Goal: Transaction & Acquisition: Purchase product/service

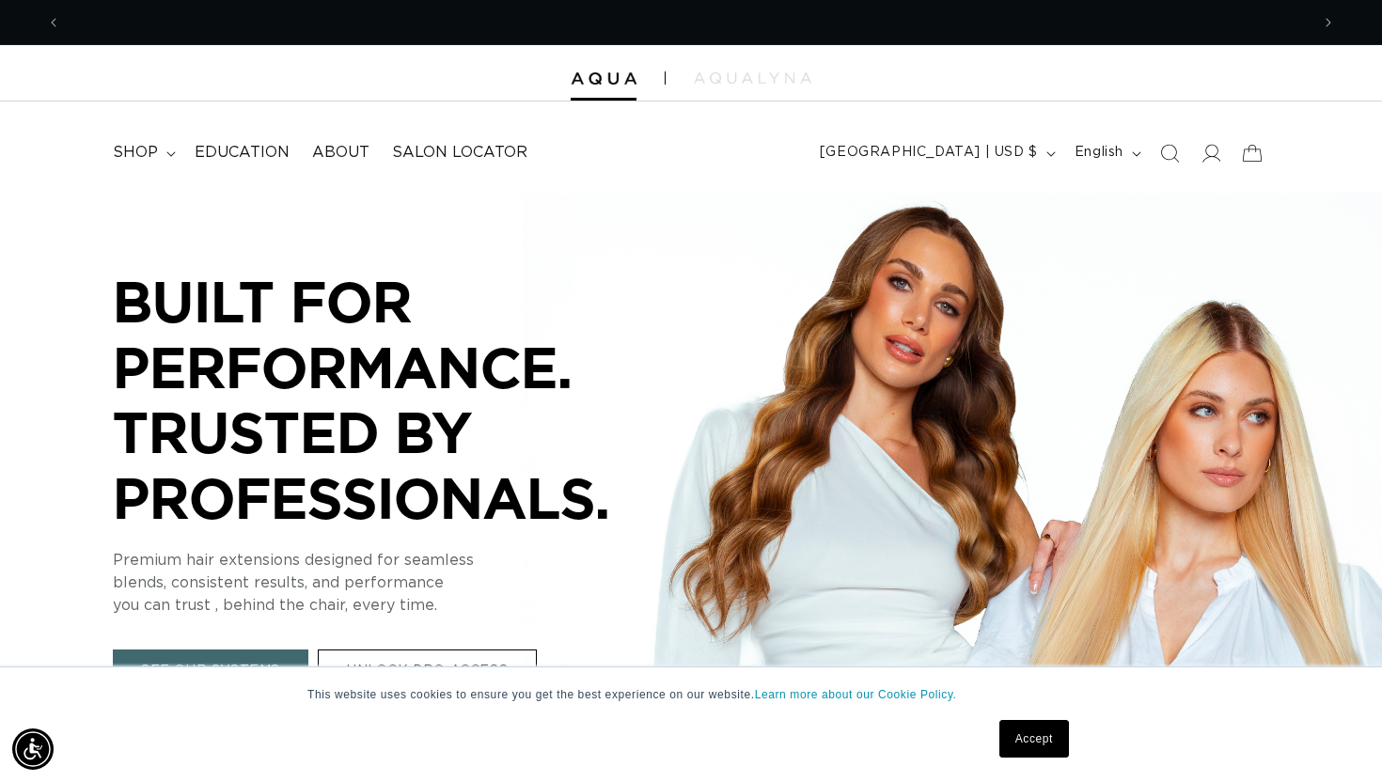
scroll to position [0, 2497]
click at [1029, 750] on link "Accept" at bounding box center [1034, 739] width 70 height 38
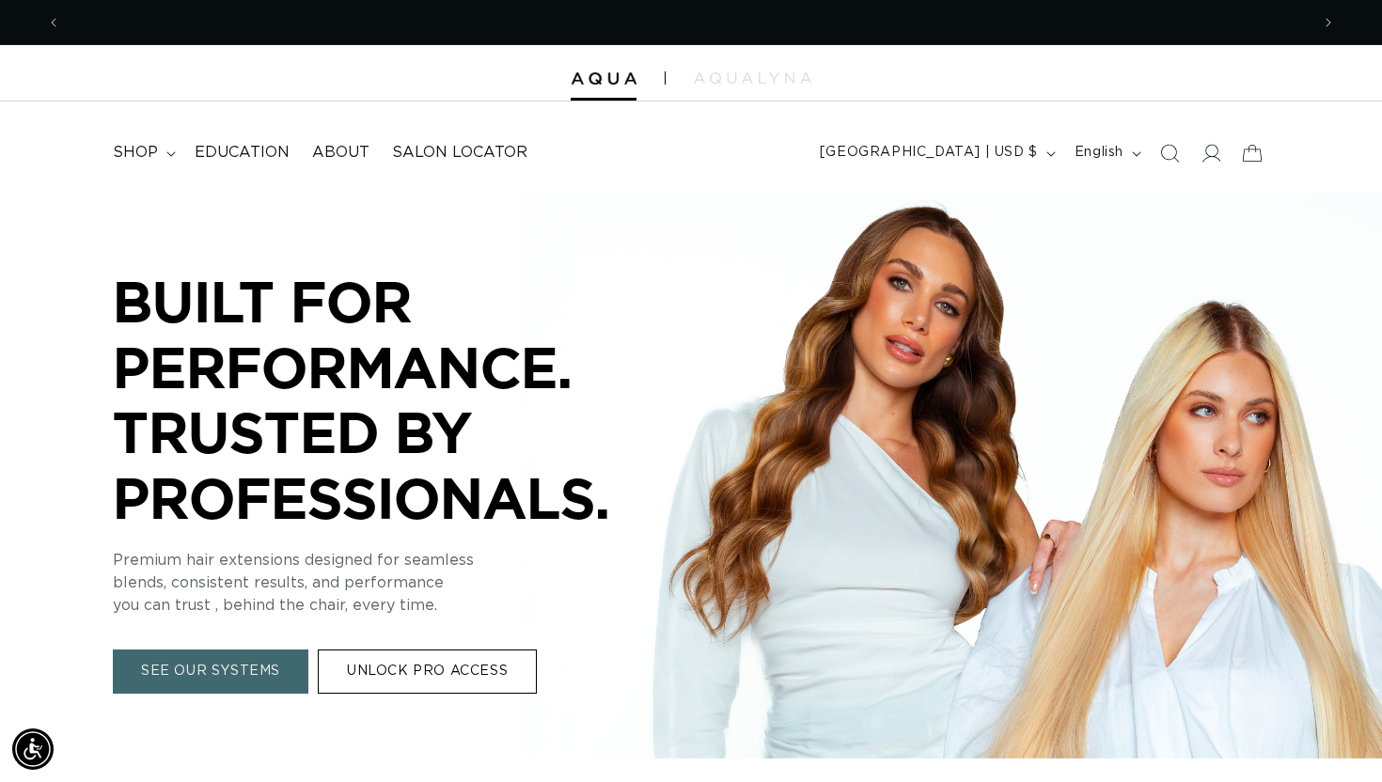
scroll to position [0, 0]
click at [496, 674] on link "UNLOCK PRO ACCESS" at bounding box center [427, 673] width 219 height 44
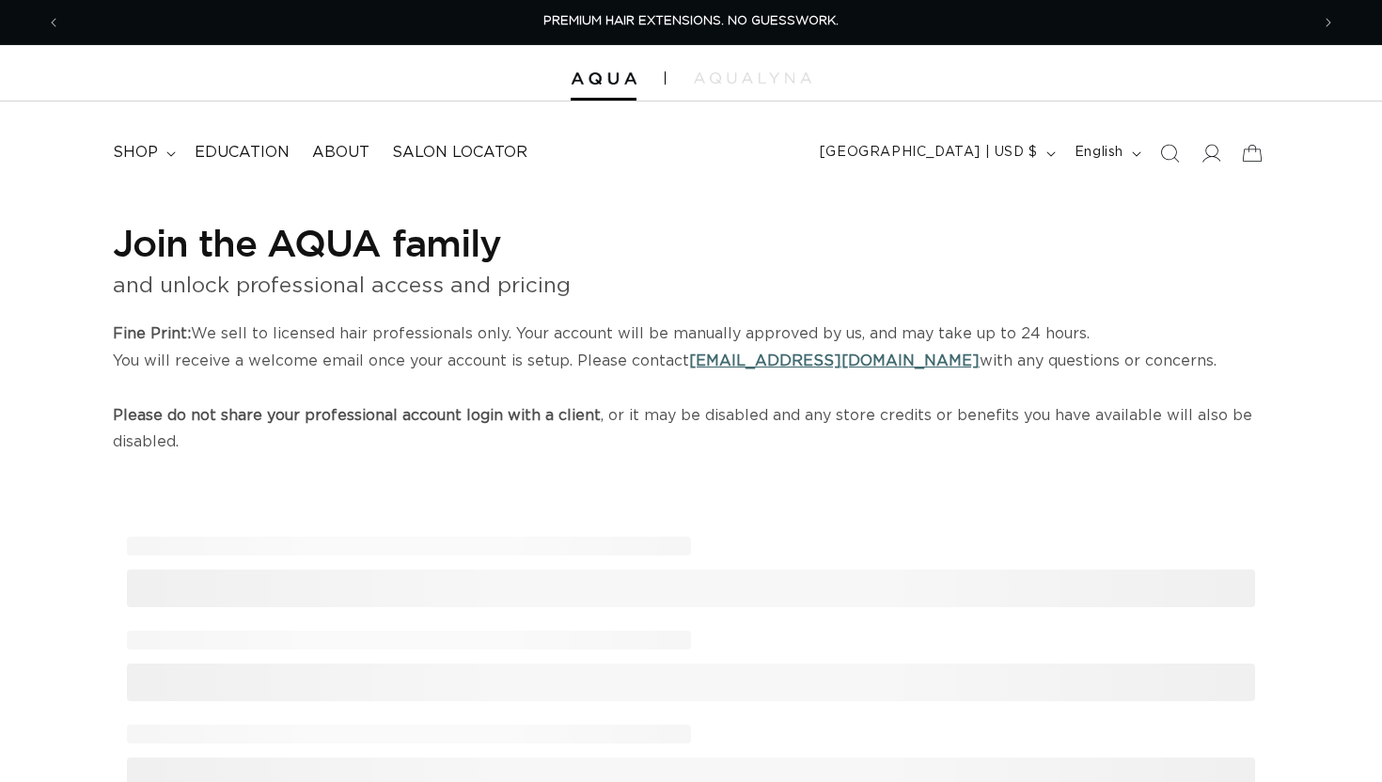
select select "US"
select select "[GEOGRAPHIC_DATA]"
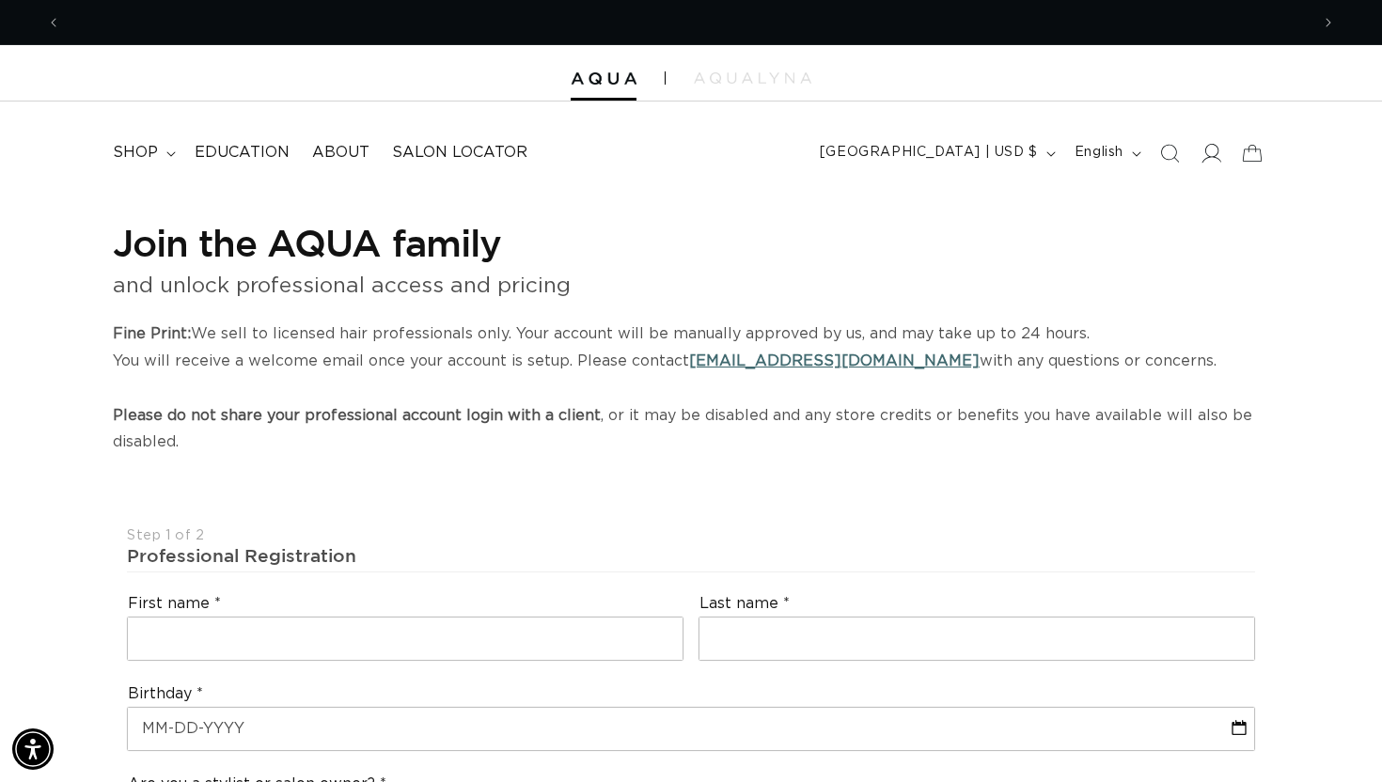
click at [1217, 149] on icon at bounding box center [1212, 153] width 20 height 19
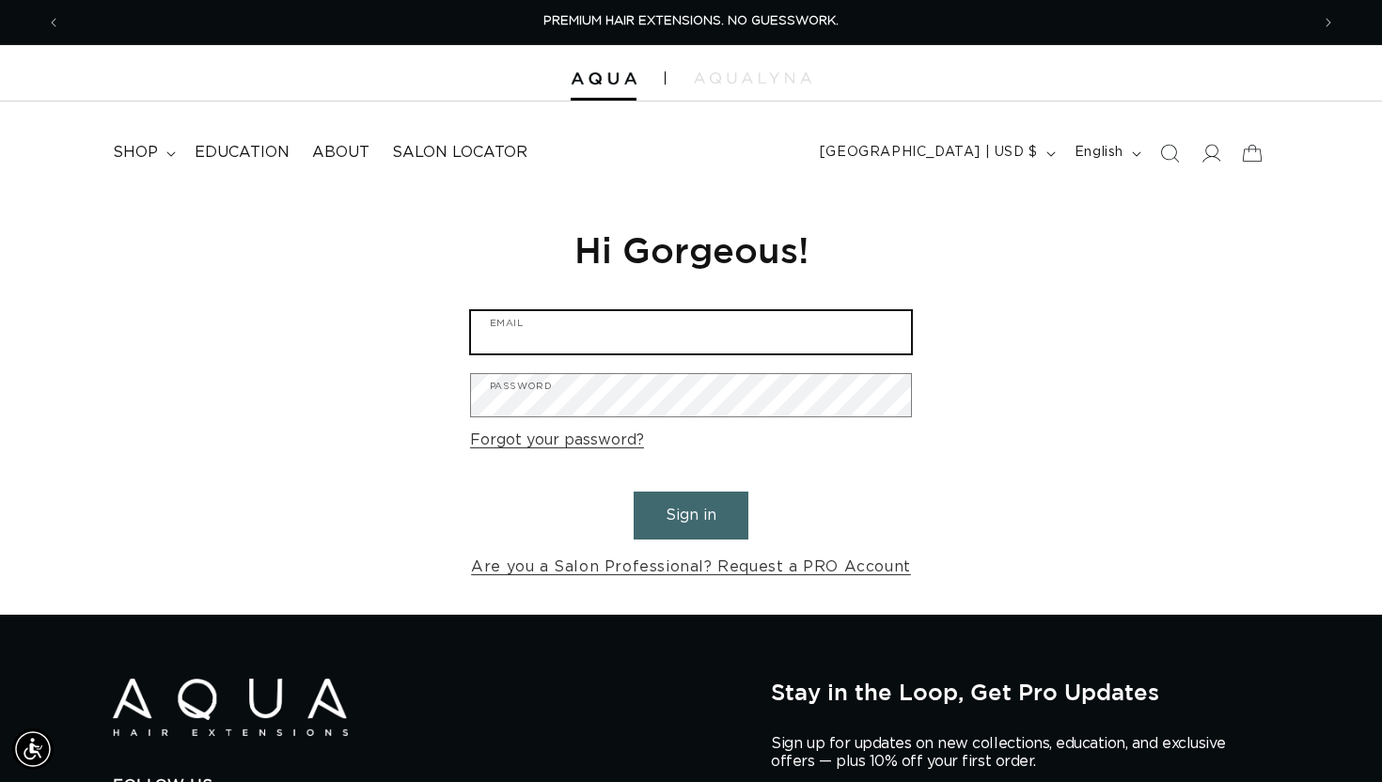
click at [648, 337] on input "Email" at bounding box center [691, 332] width 440 height 42
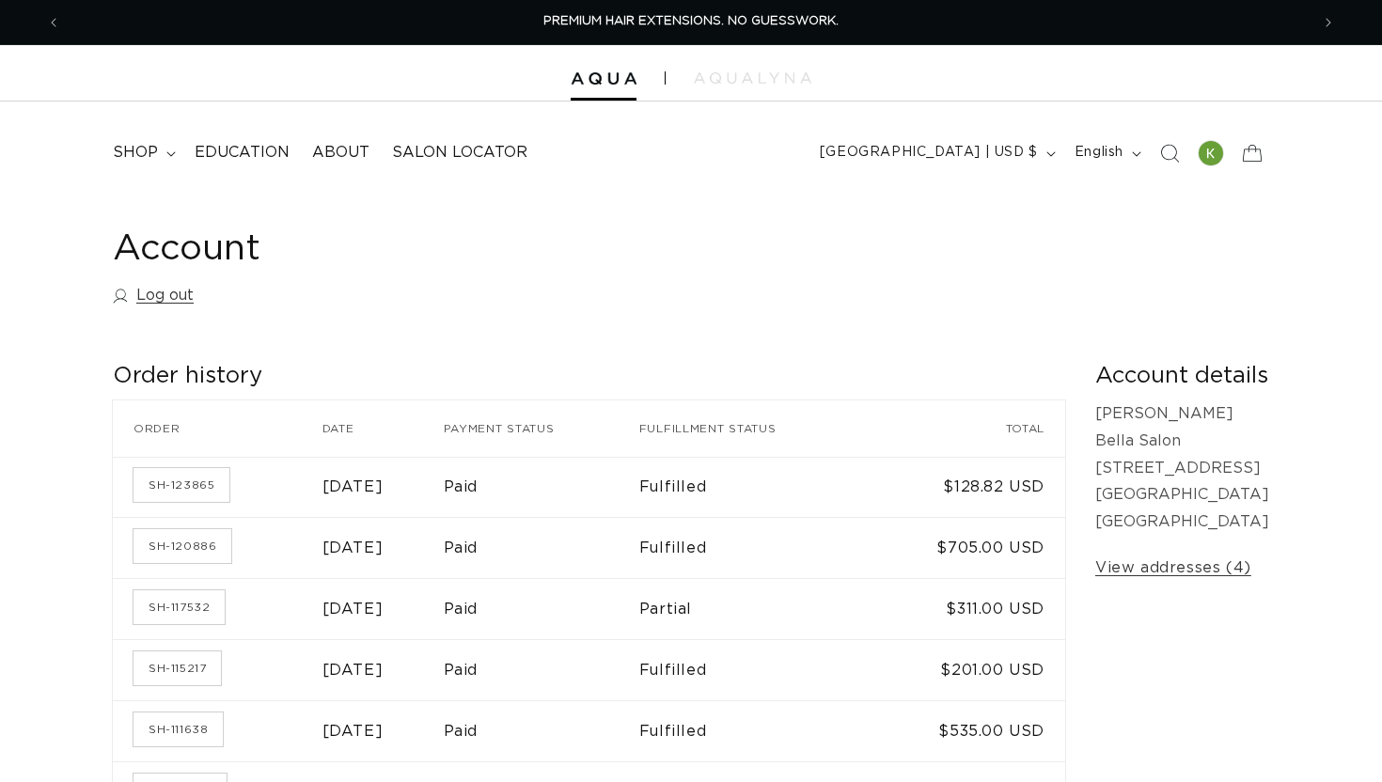
click at [163, 160] on summary "shop" at bounding box center [143, 153] width 82 height 42
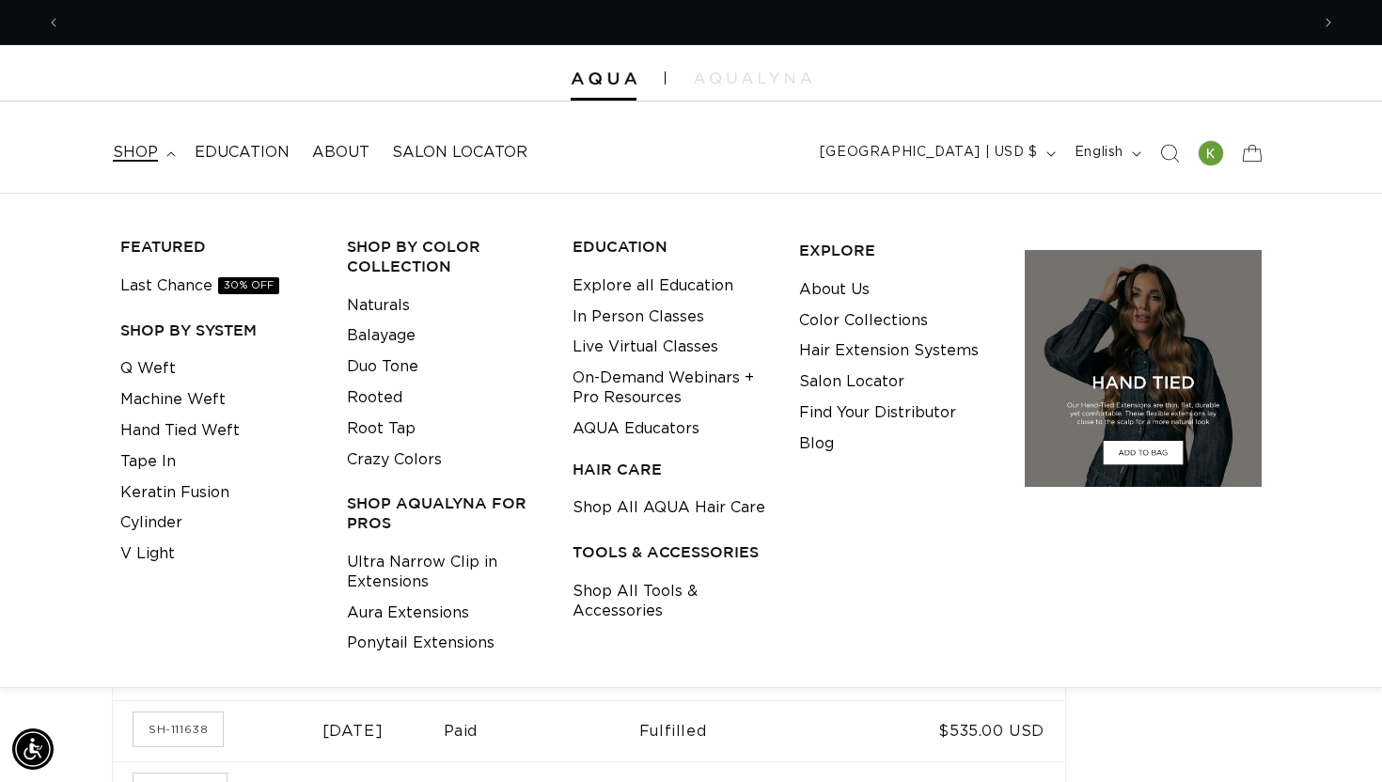
scroll to position [0, 0]
click at [187, 493] on link "Keratin Fusion" at bounding box center [174, 493] width 109 height 31
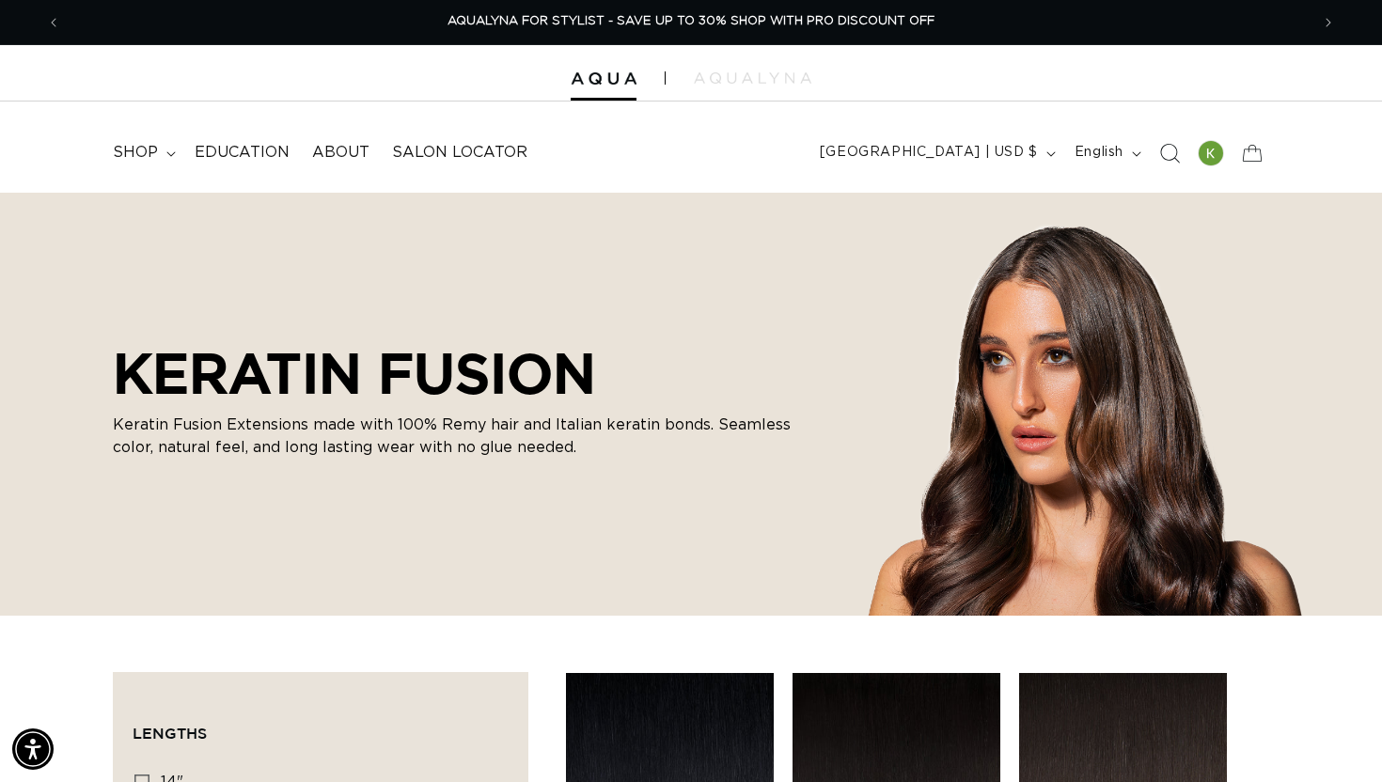
click at [1169, 152] on icon "Search" at bounding box center [1169, 153] width 20 height 20
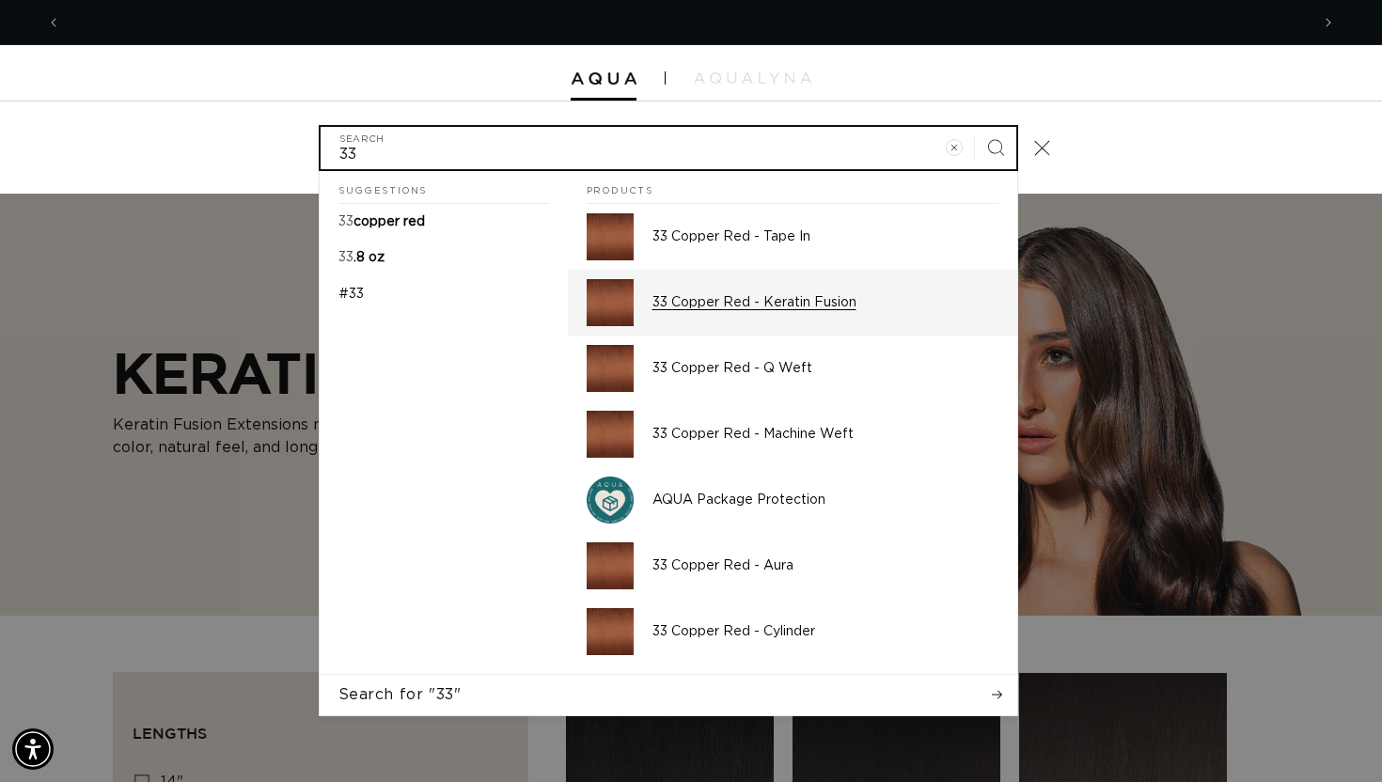
scroll to position [0, 2497]
type input "33"
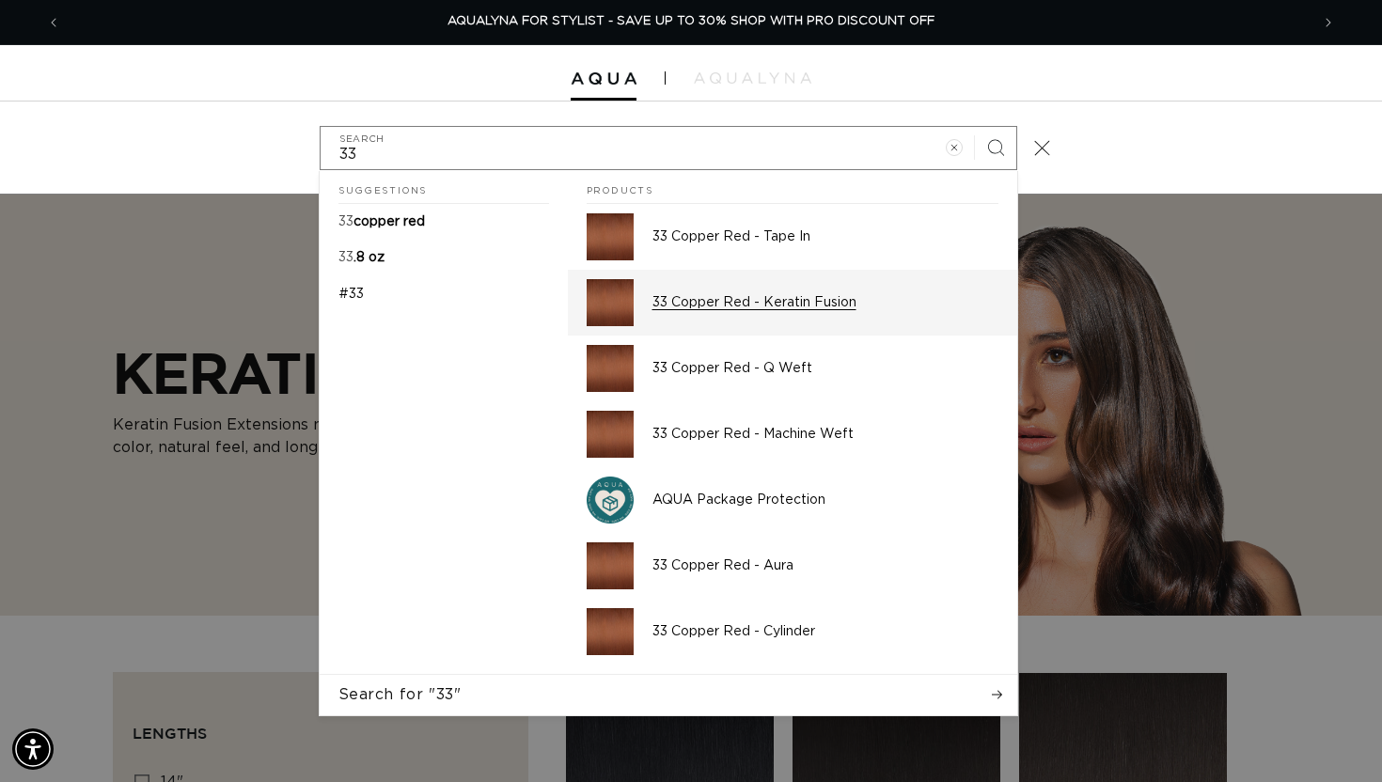
click at [777, 307] on p "33 Copper Red - Keratin Fusion" at bounding box center [825, 302] width 346 height 17
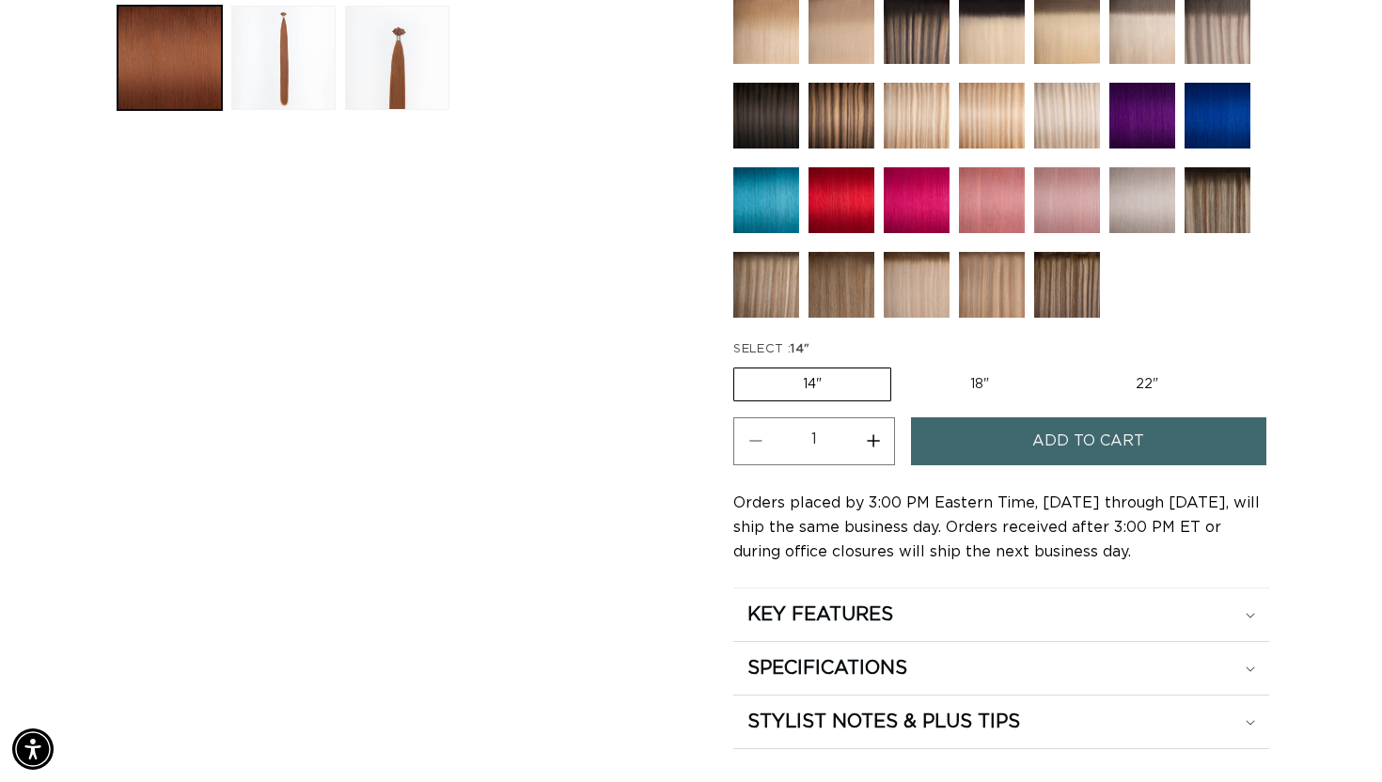
scroll to position [0, 2497]
click at [1166, 383] on label "22" Variant sold out or unavailable" at bounding box center [1147, 385] width 160 height 32
click at [1068, 365] on input "22" Variant sold out or unavailable" at bounding box center [1067, 364] width 1 height 1
radio input "true"
click at [874, 433] on button "Increase quantity for 33 Copper Red - Keratin Fusion" at bounding box center [873, 441] width 42 height 48
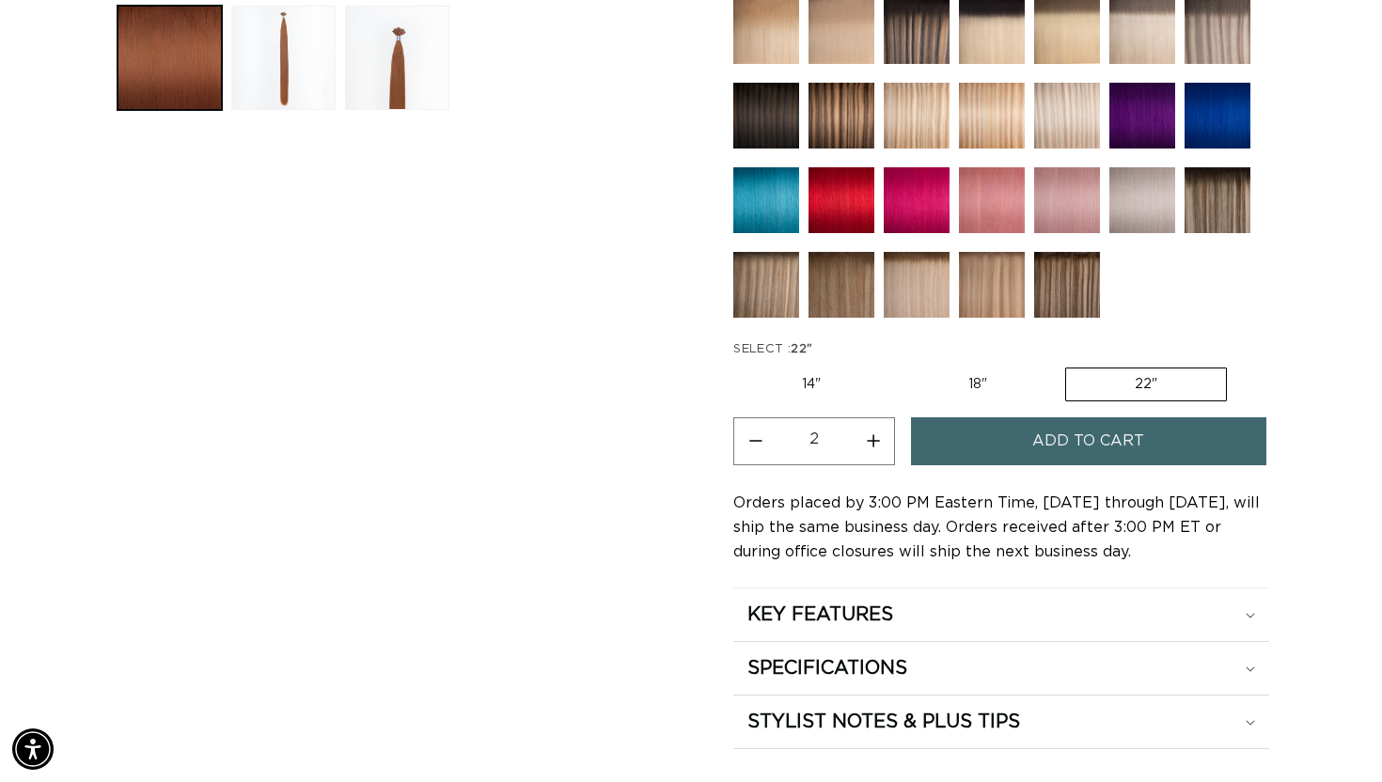
click at [874, 433] on button "Increase quantity for 33 Copper Red - Keratin Fusion" at bounding box center [873, 441] width 42 height 48
type input "4"
click at [1073, 448] on span "Add to cart" at bounding box center [1088, 441] width 112 height 48
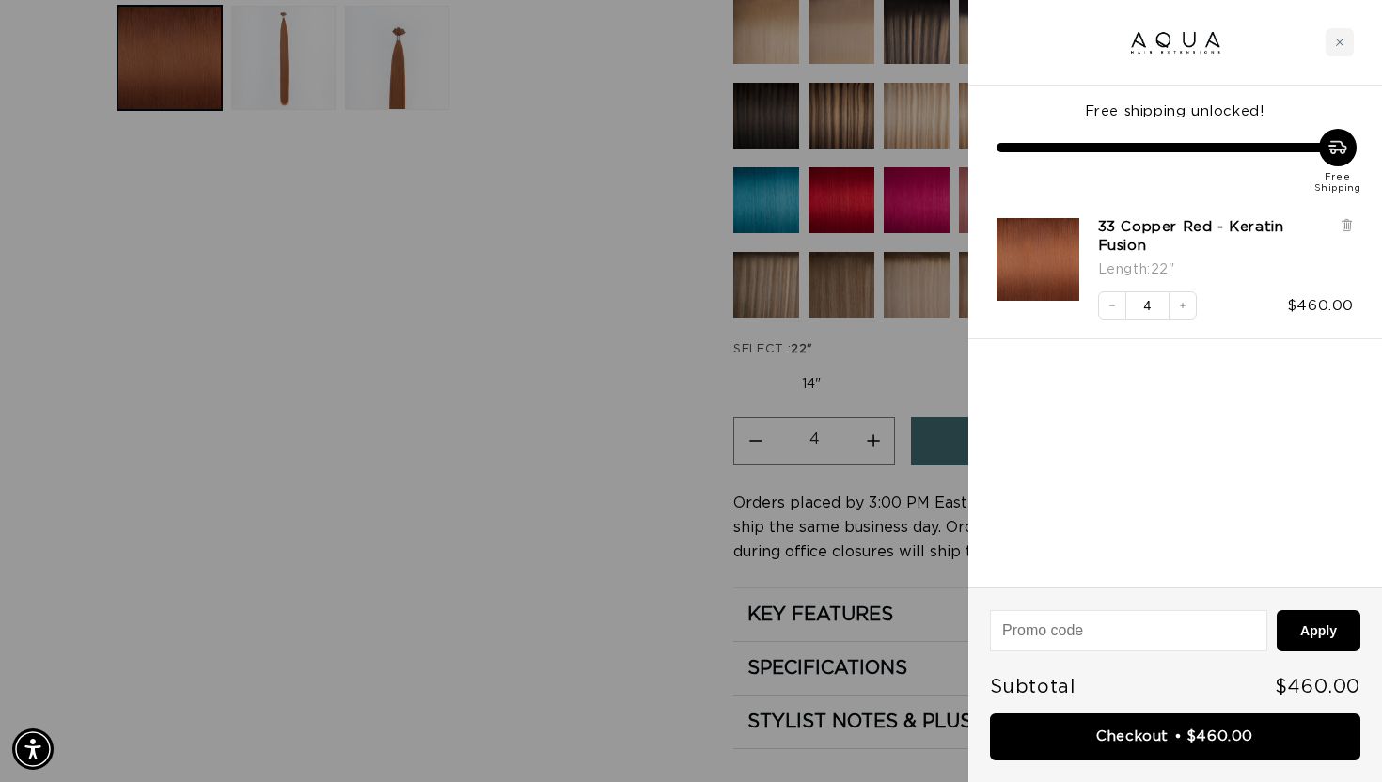
scroll to position [0, 2497]
click at [510, 337] on div at bounding box center [691, 391] width 1382 height 782
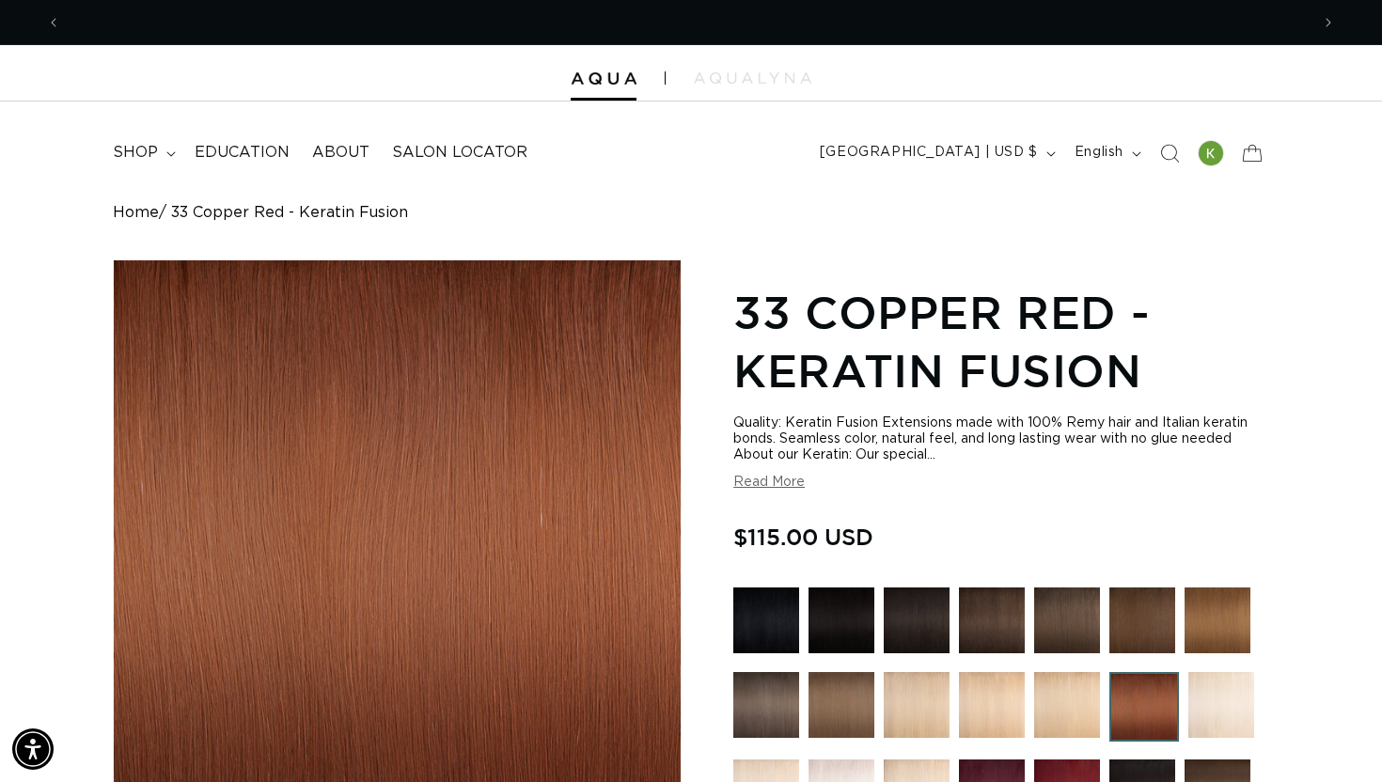
scroll to position [0, 1248]
click at [1162, 161] on icon "Search" at bounding box center [1169, 153] width 20 height 20
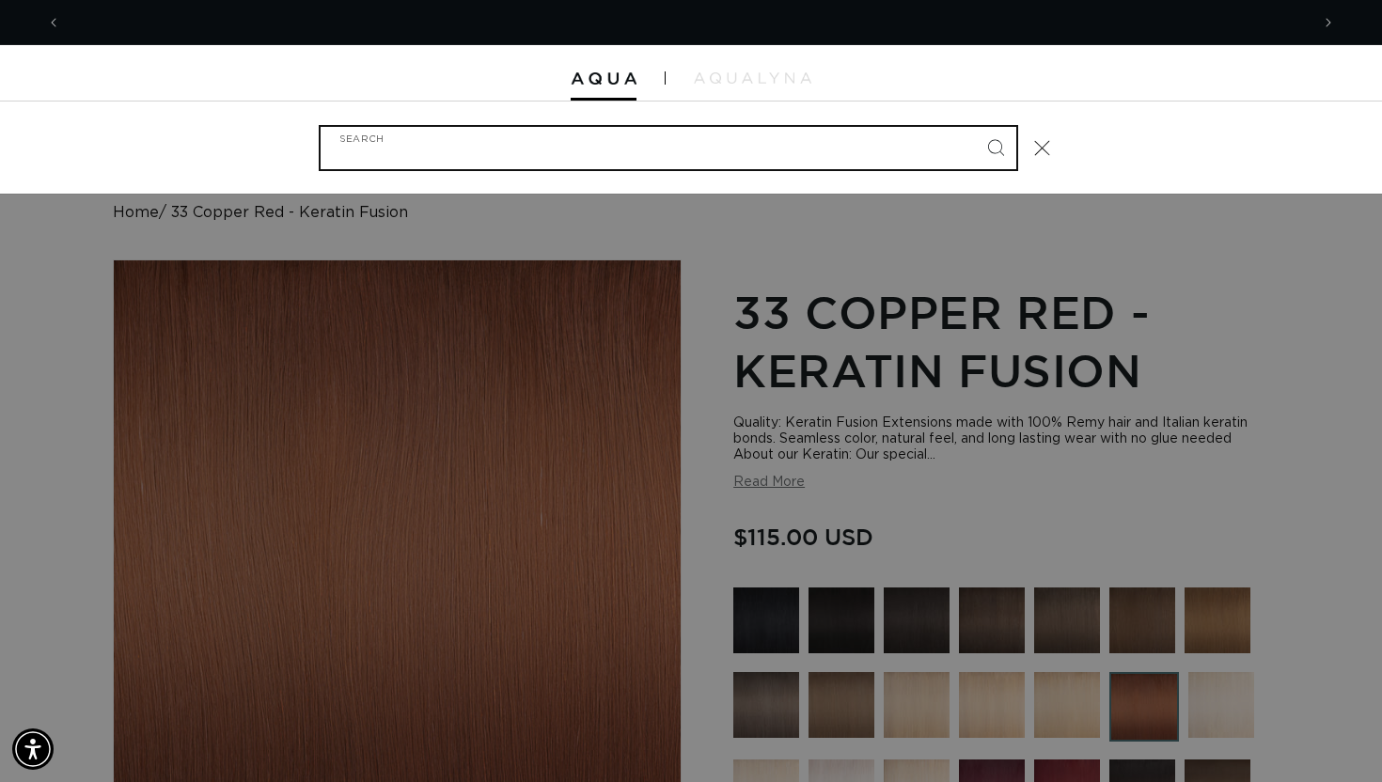
scroll to position [0, 2497]
type input "`"
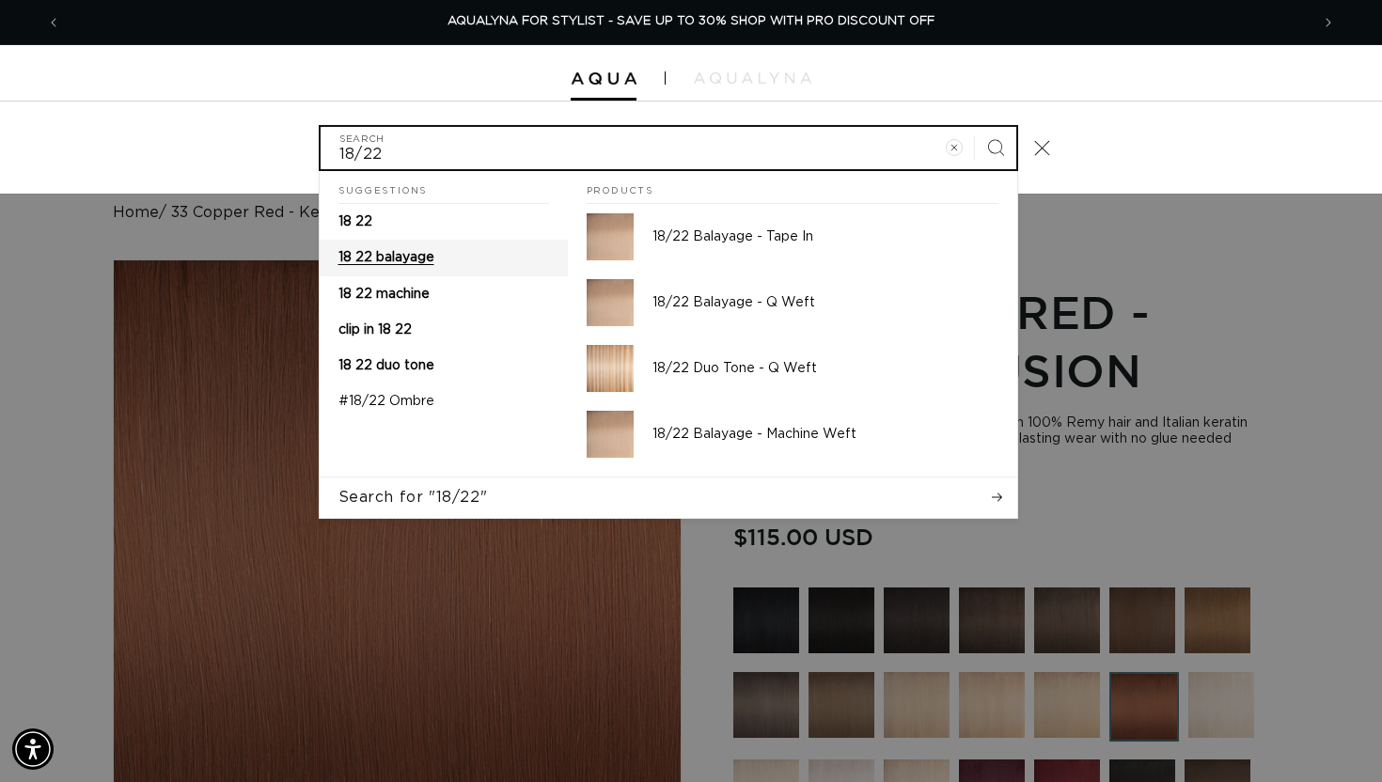
type input "18/22"
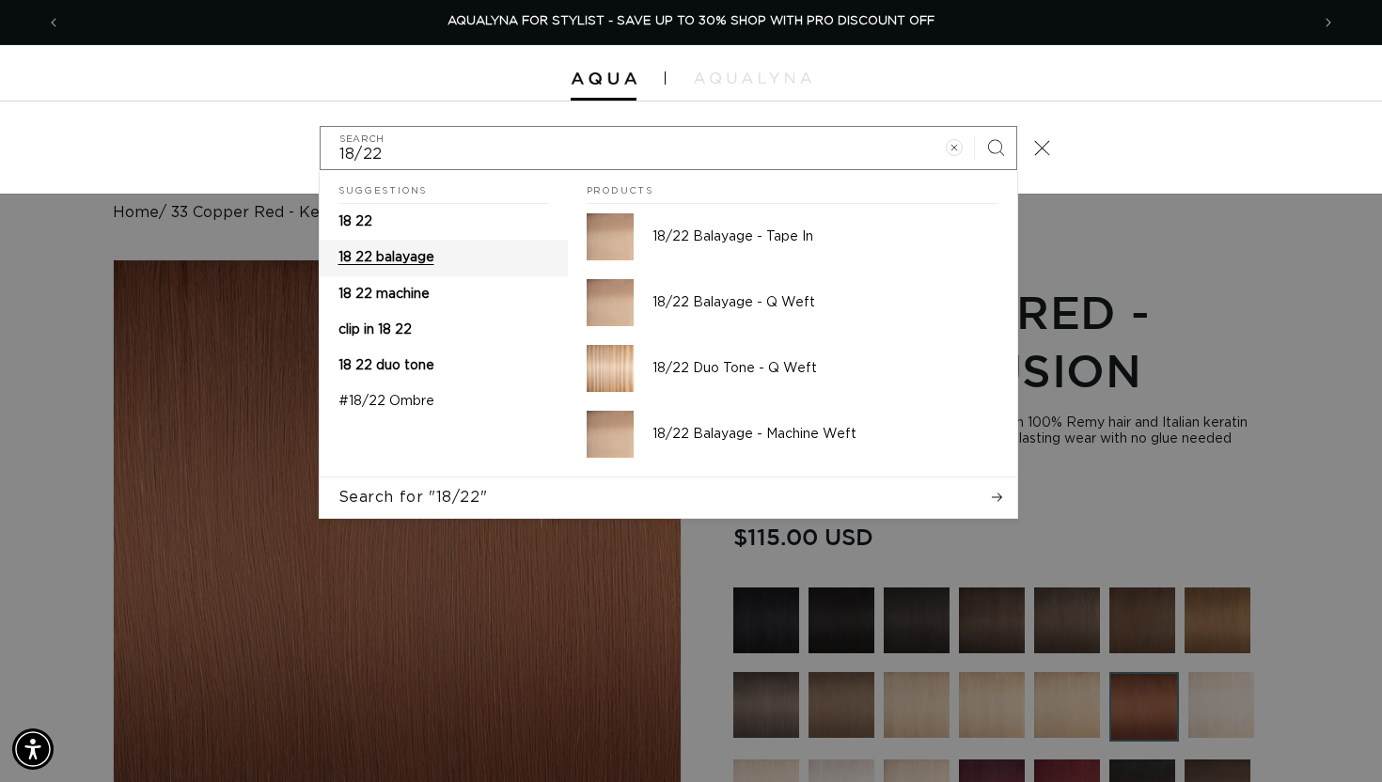
click at [416, 263] on span "18 22 balayage" at bounding box center [386, 257] width 96 height 13
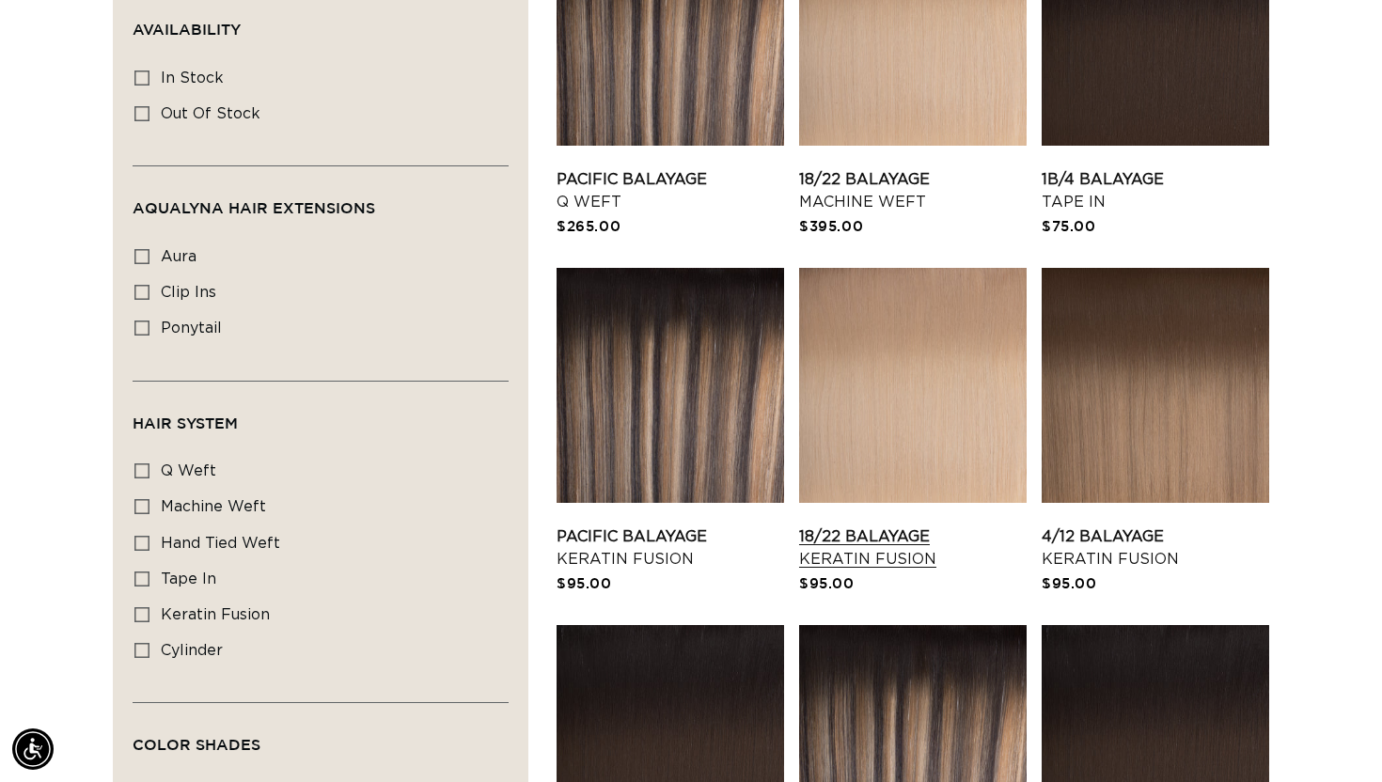
click at [911, 526] on link "18/22 Balayage Keratin Fusion" at bounding box center [913, 548] width 228 height 45
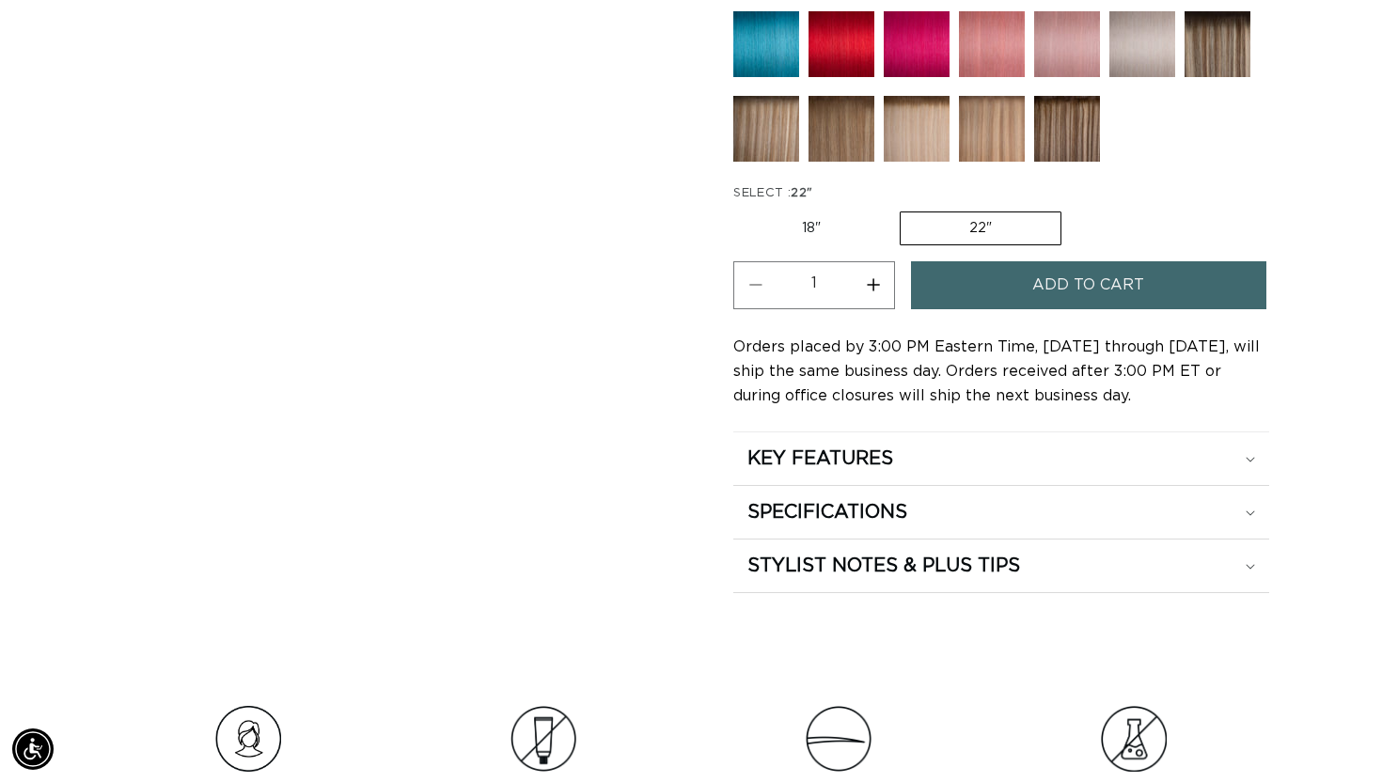
scroll to position [0, 1248]
click at [871, 290] on button "Increase quantity for 18/22 Balayage - Keratin Fusion" at bounding box center [873, 285] width 42 height 48
type input "2"
click at [1037, 293] on span "Add to cart" at bounding box center [1088, 285] width 112 height 48
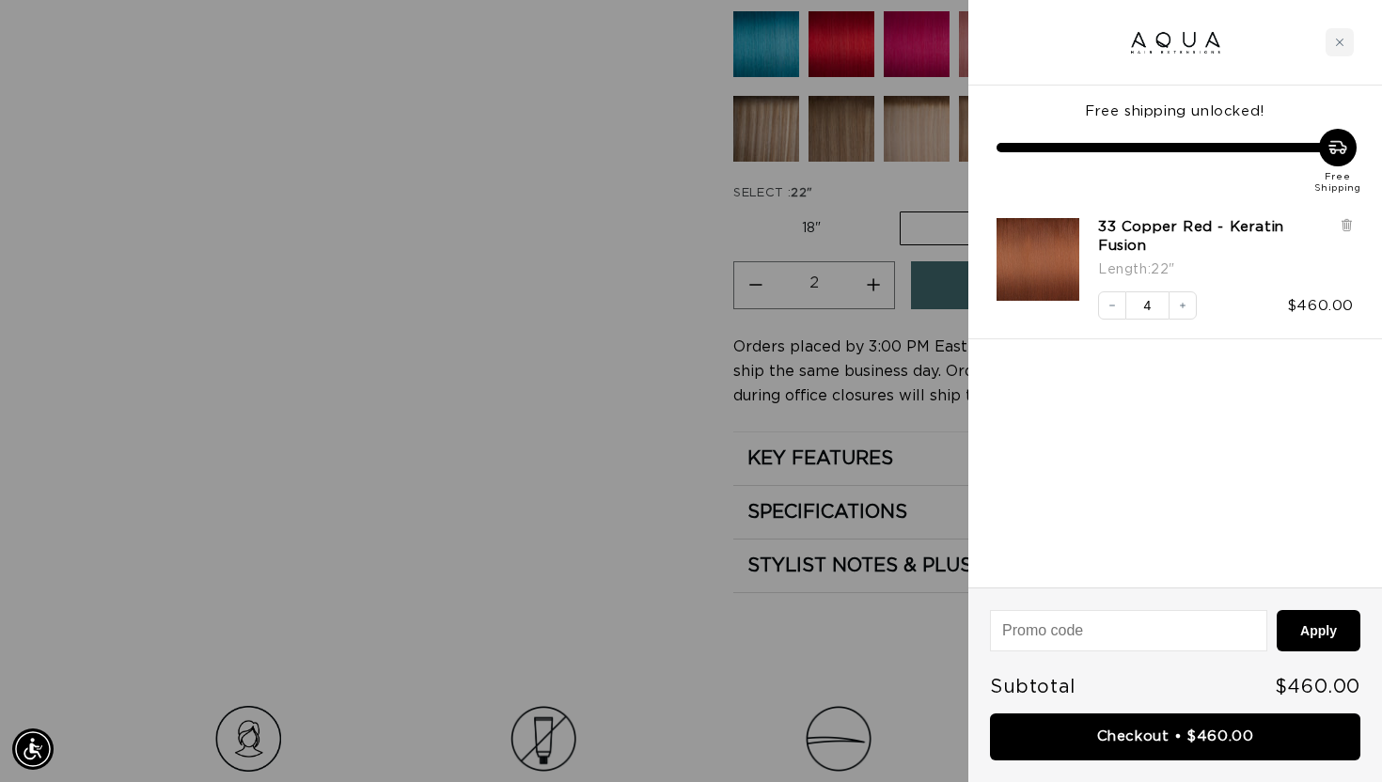
scroll to position [0, 2497]
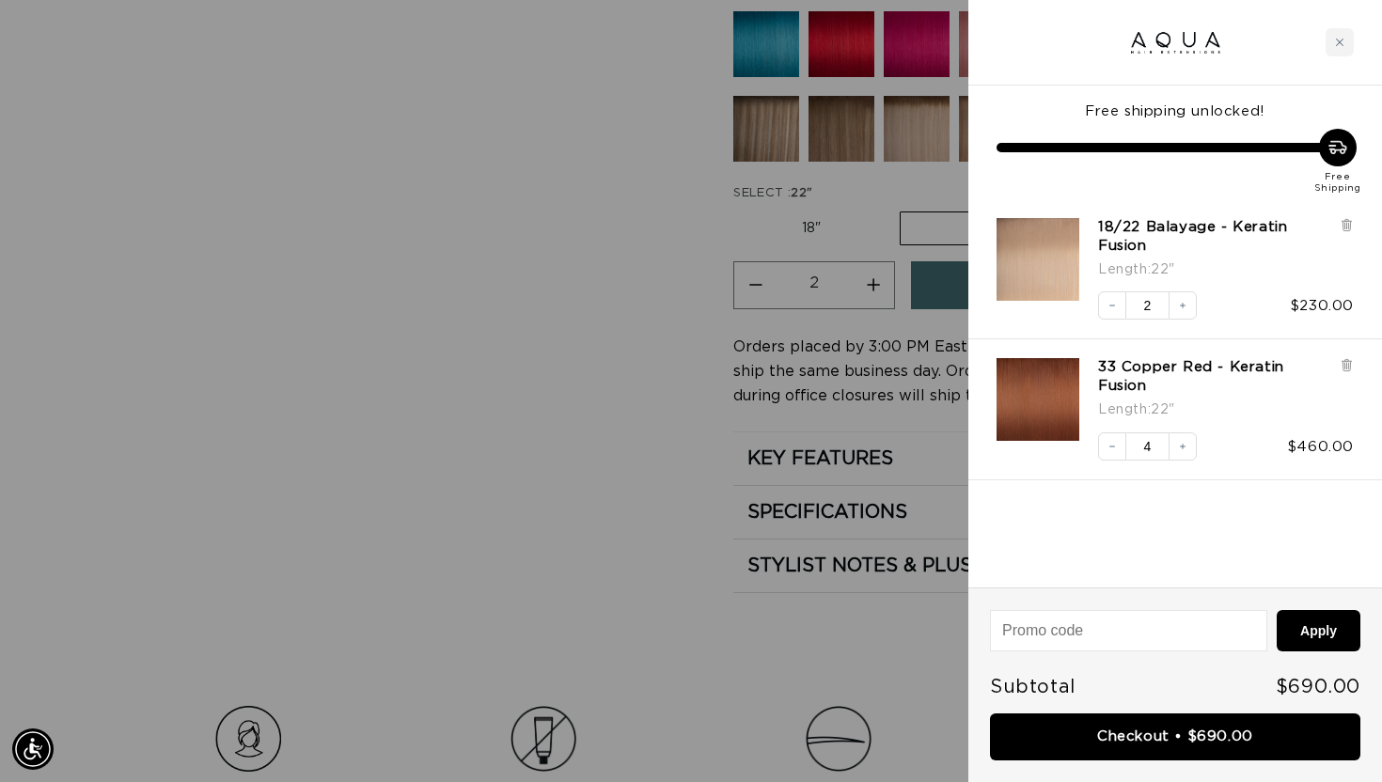
click at [660, 293] on div at bounding box center [691, 391] width 1382 height 782
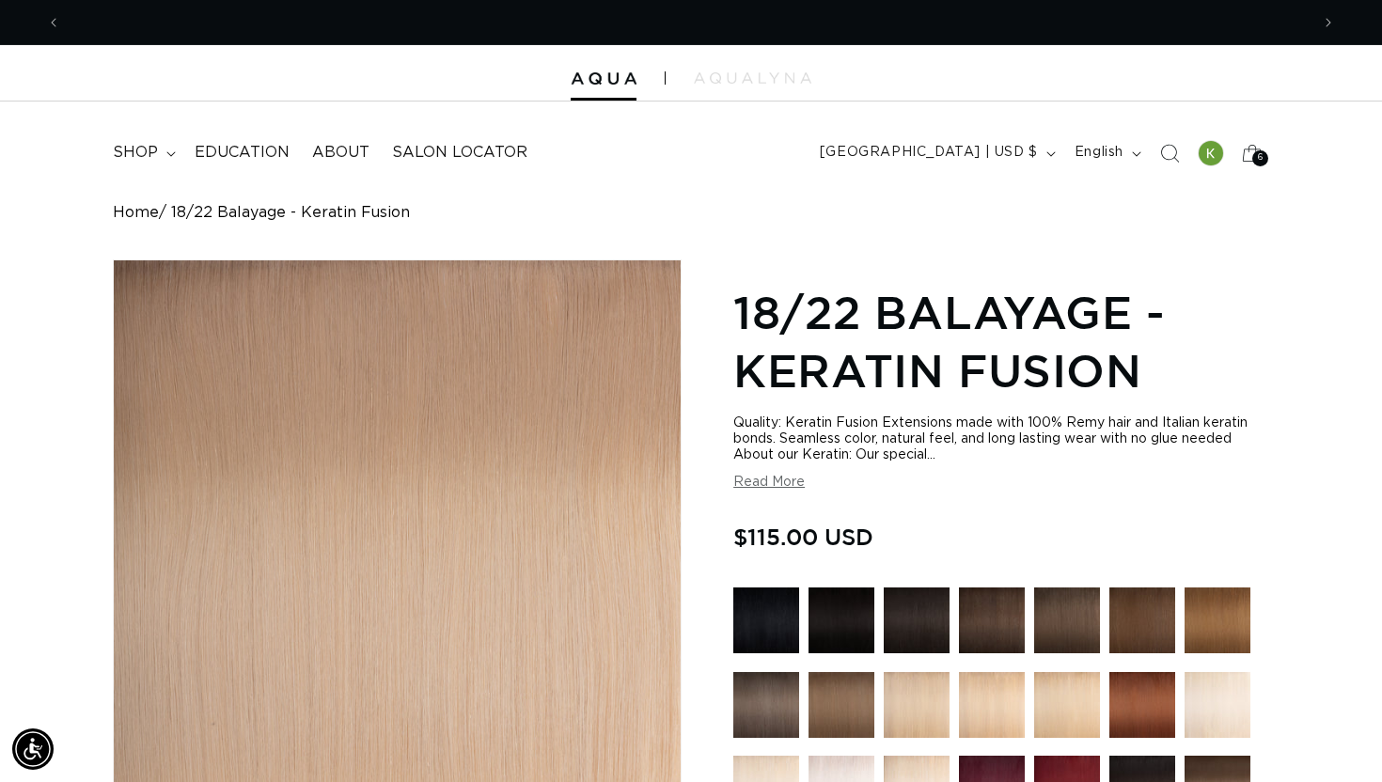
scroll to position [0, 0]
click at [1166, 156] on icon "Search" at bounding box center [1169, 153] width 20 height 20
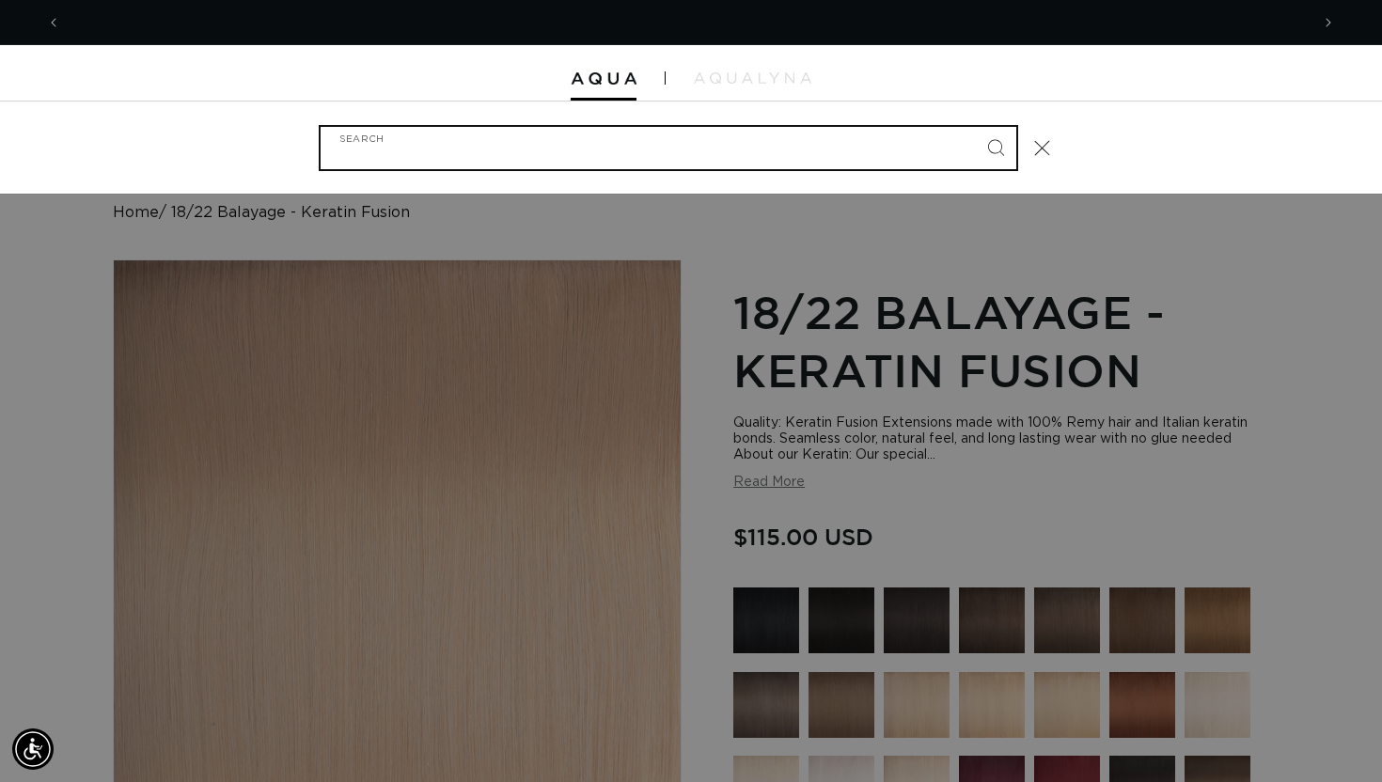
click at [591, 138] on input "Search" at bounding box center [669, 148] width 696 height 42
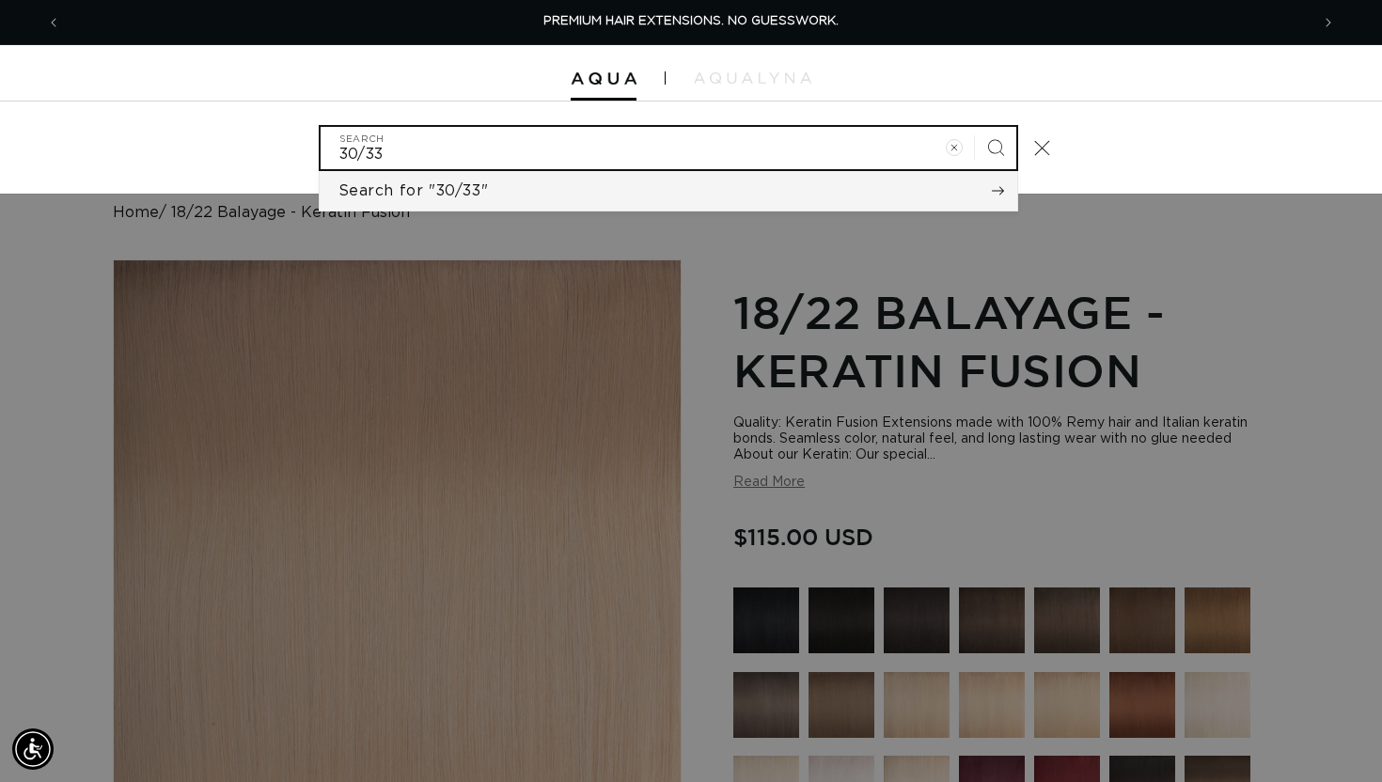
type input "30/33"
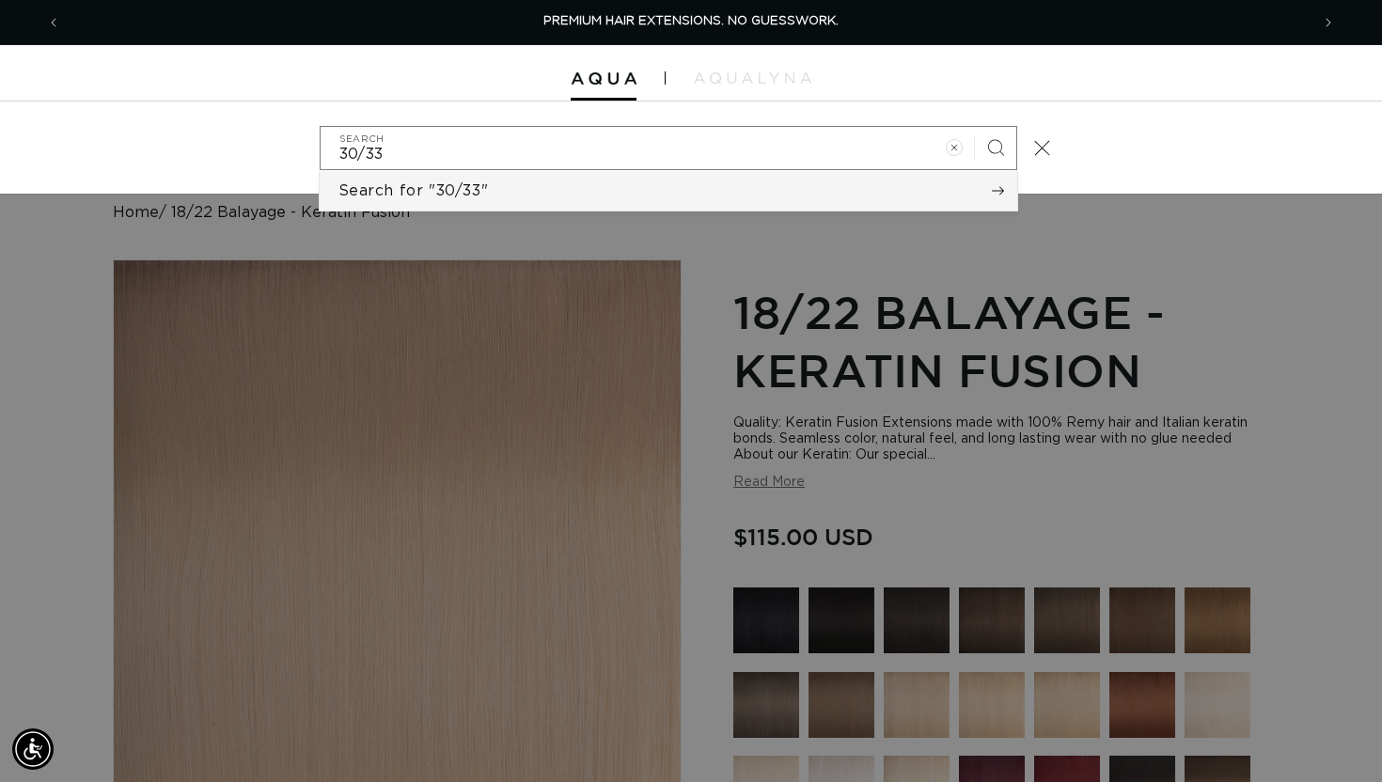
click at [484, 195] on span "Search for "30/33"" at bounding box center [413, 190] width 150 height 21
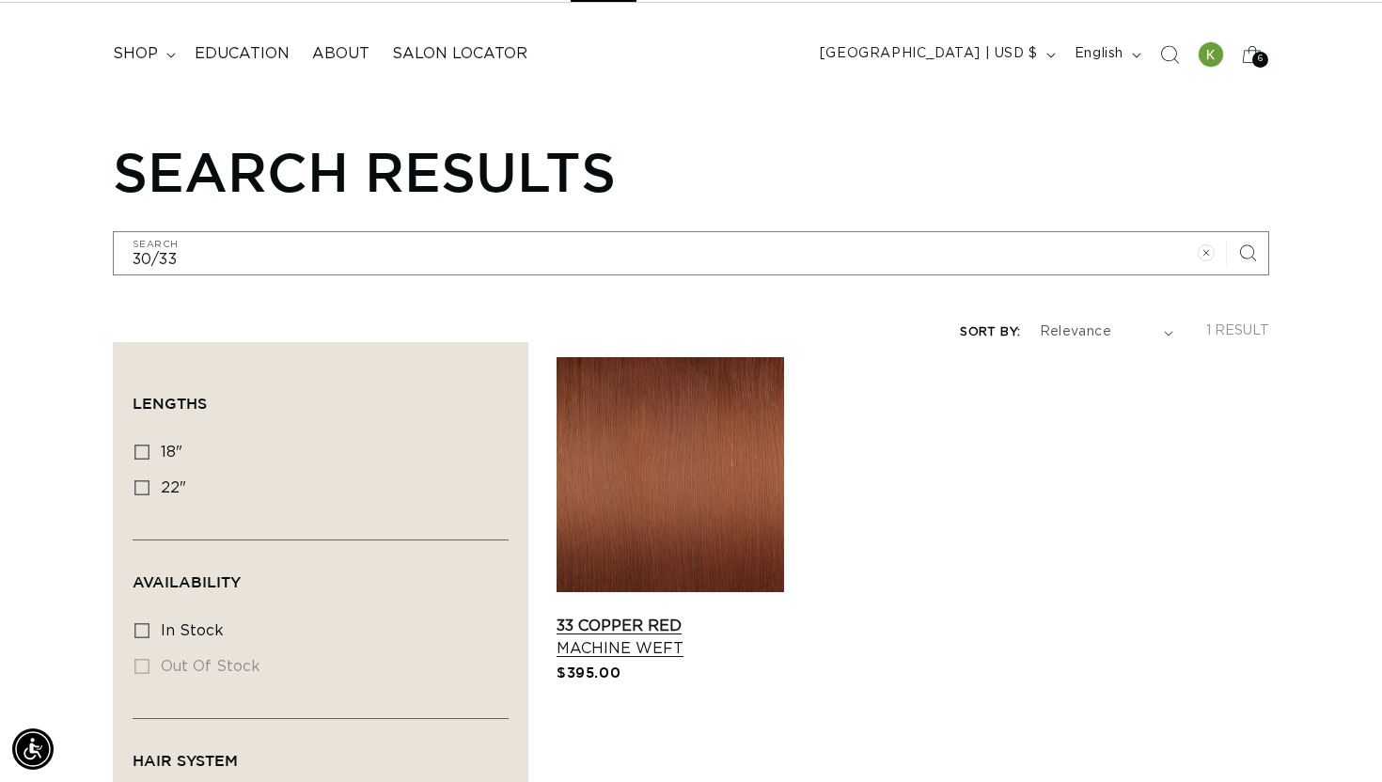
scroll to position [0, 2497]
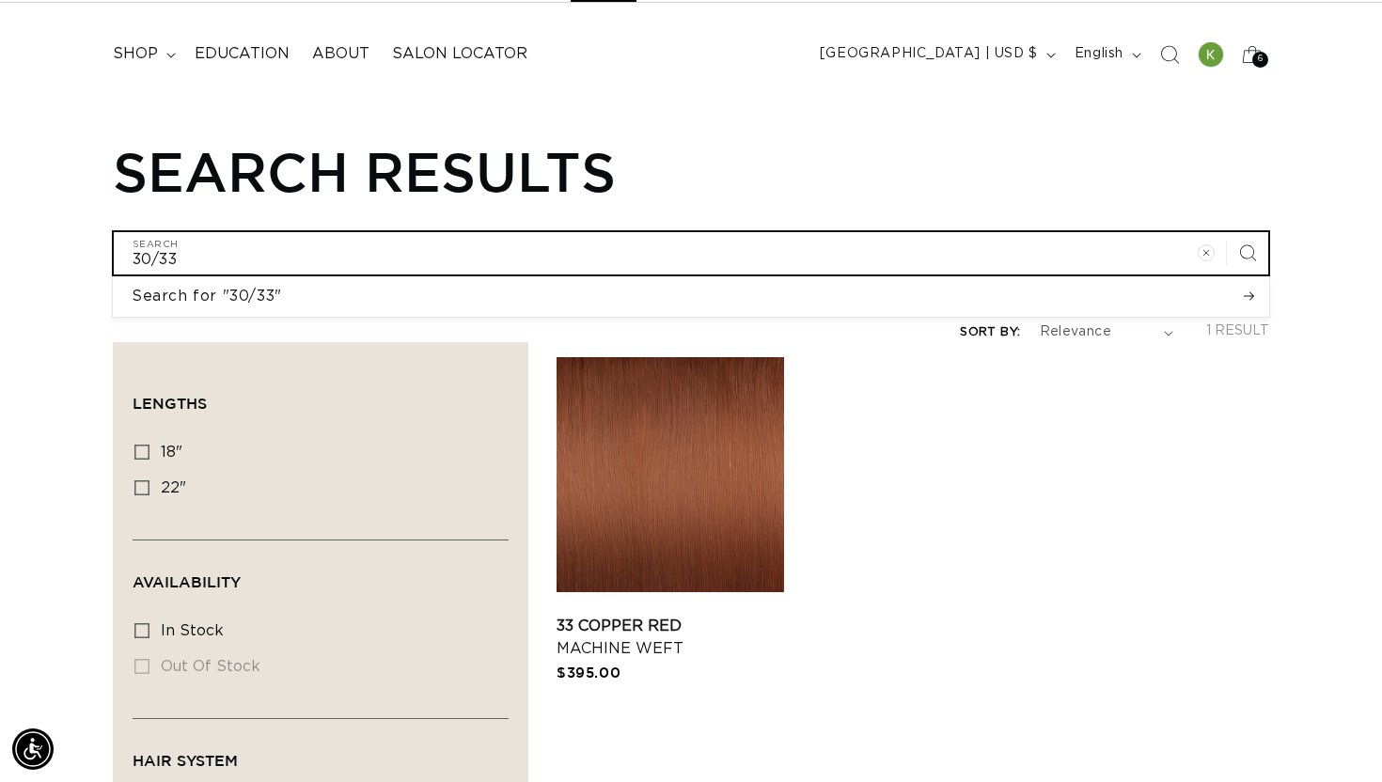
drag, startPoint x: 188, startPoint y: 254, endPoint x: 96, endPoint y: 256, distance: 92.1
click at [96, 256] on div "Search results 30/33 Search Search for "30/33" No results found for "30/33". Ch…" at bounding box center [691, 207] width 1382 height 136
type input "r"
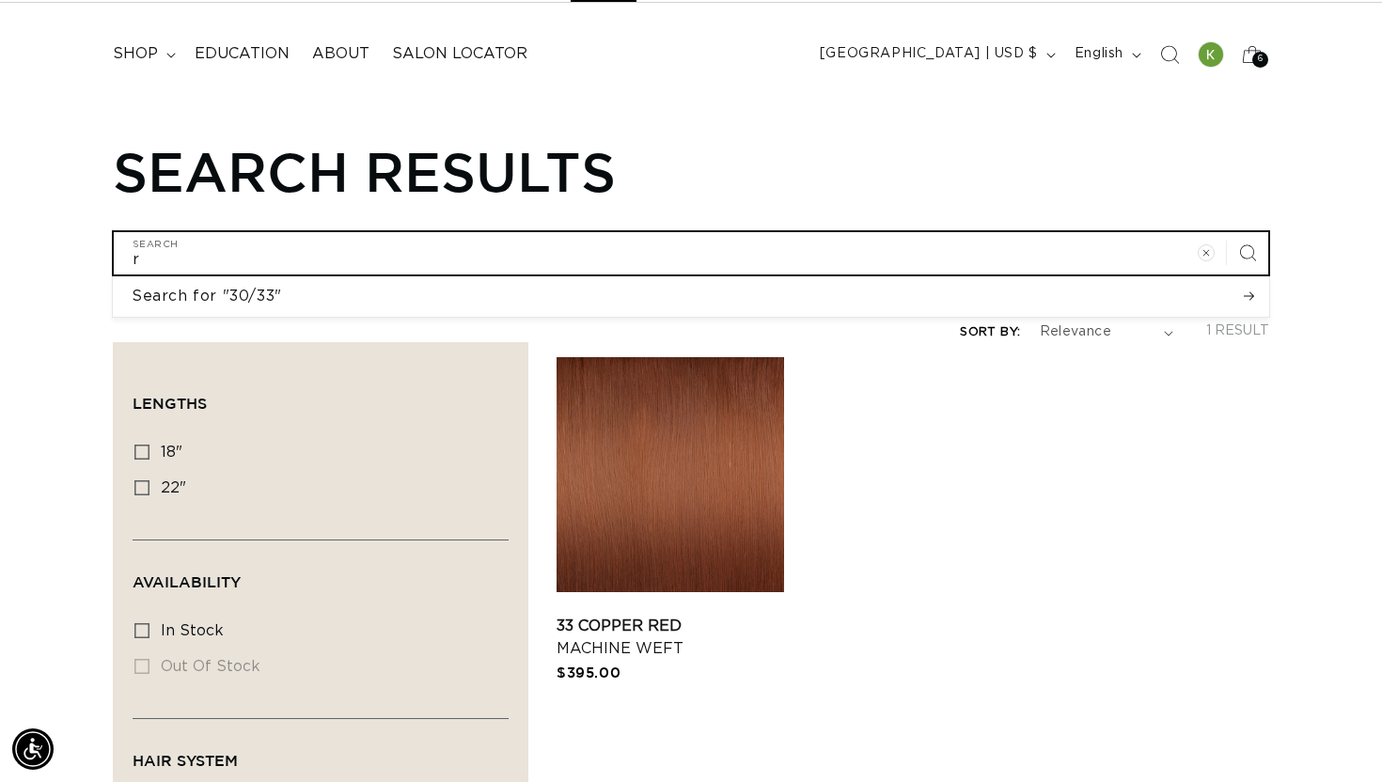
type input "ru"
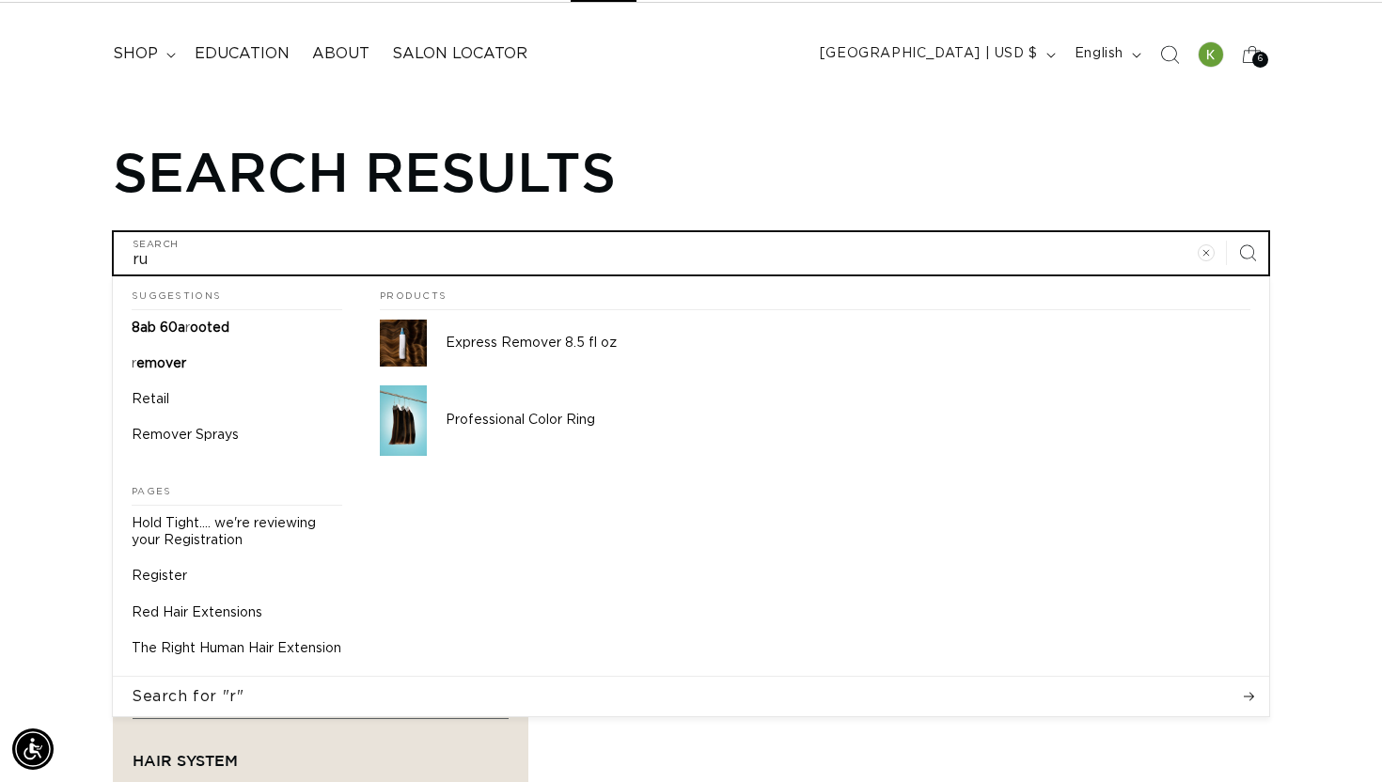
type input "rub"
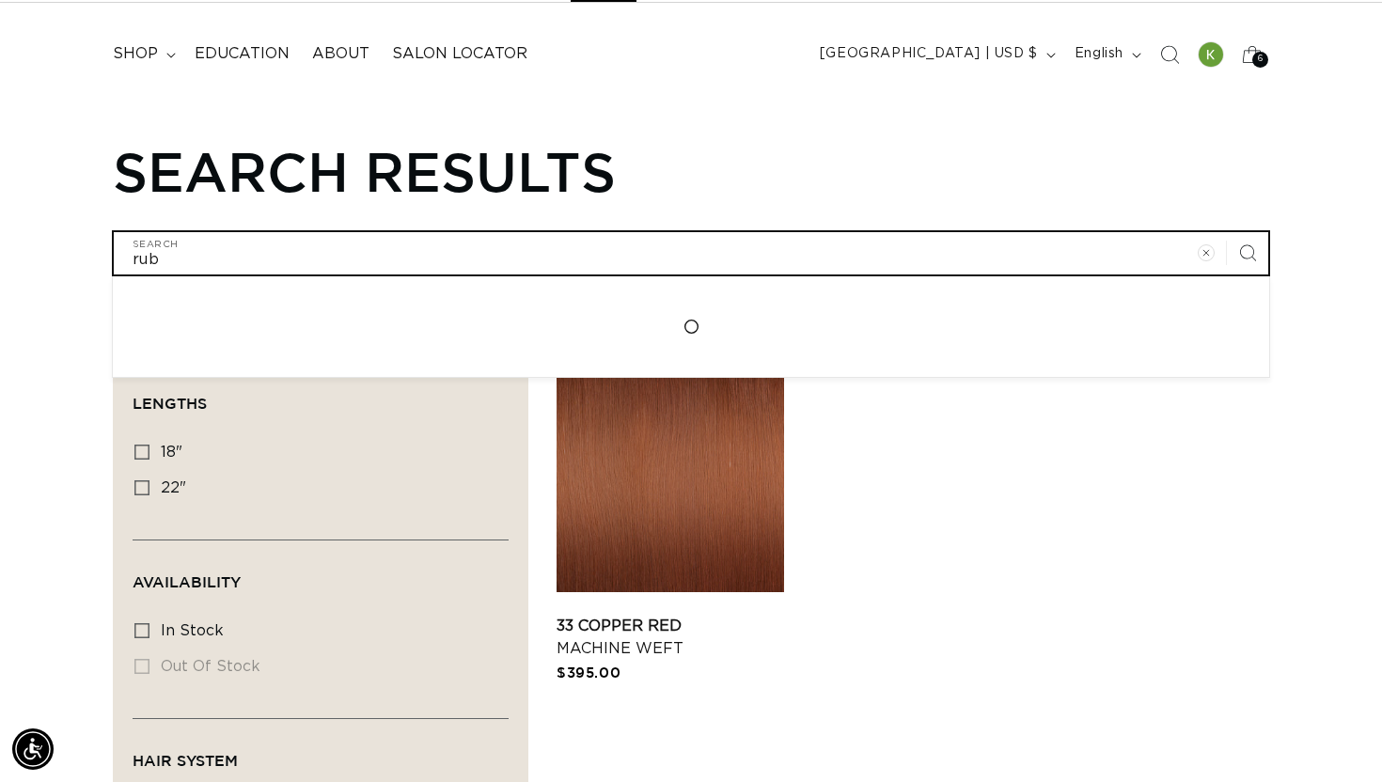
type input "rubu"
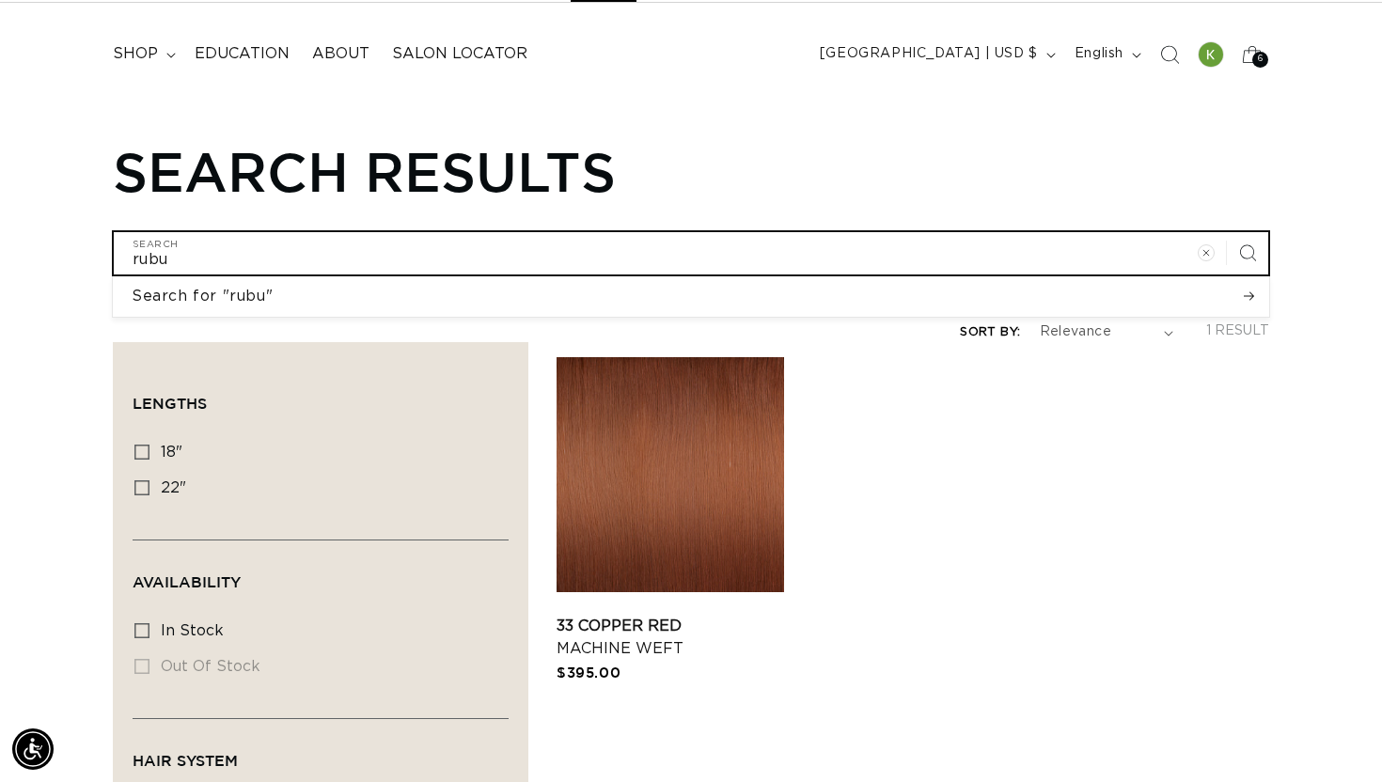
scroll to position [0, 1248]
type input "rub"
type input "ruby"
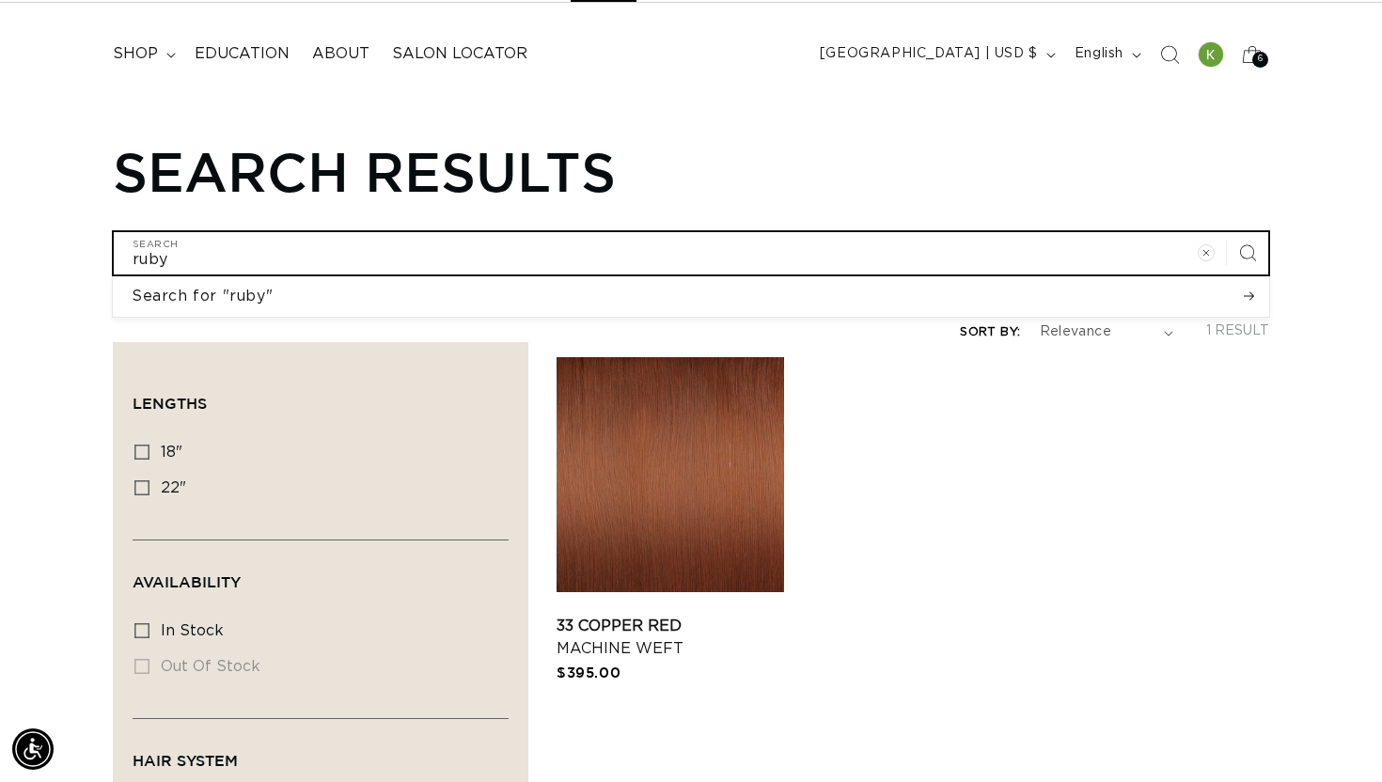
scroll to position [0, 2497]
click at [312, 254] on input "ruby" at bounding box center [691, 253] width 1154 height 42
type input "rub"
type input "ru"
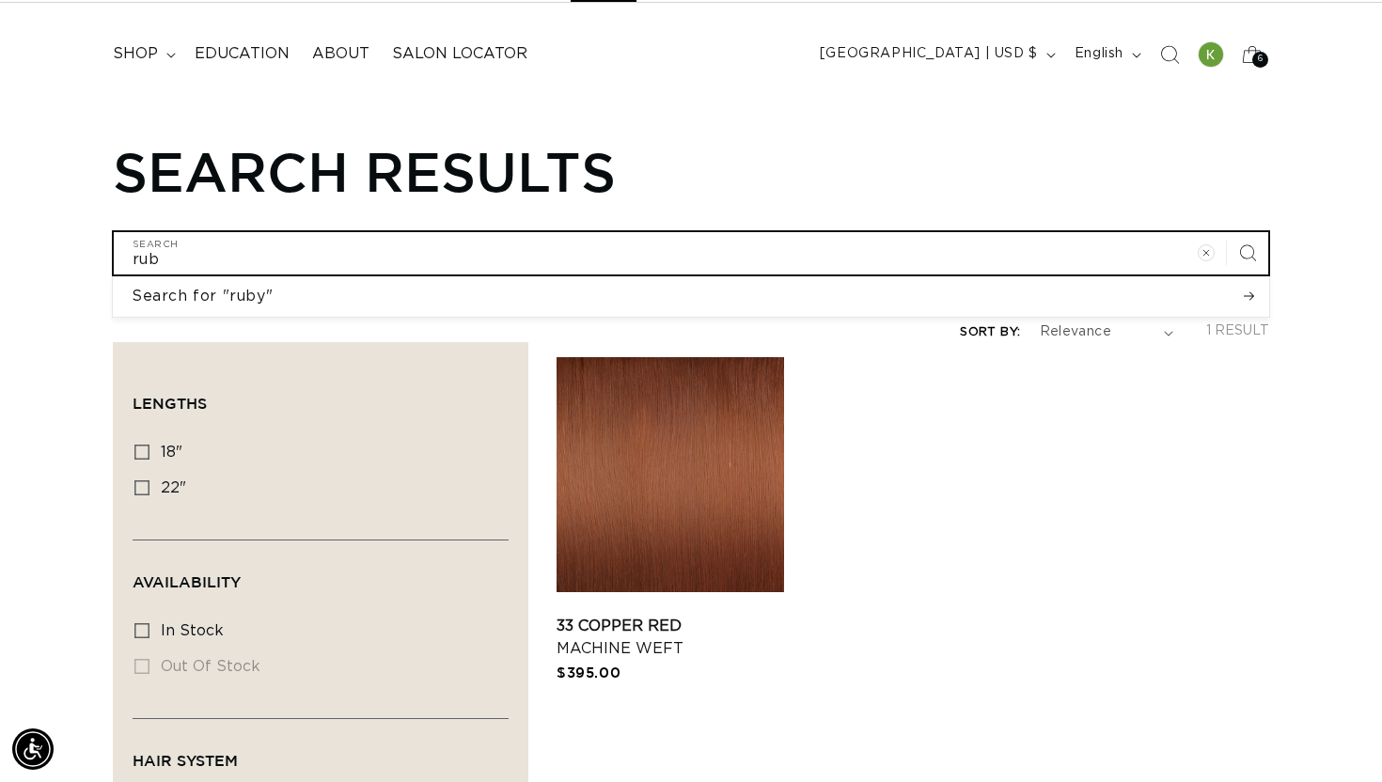
type input "ru"
type input "r"
type input "3"
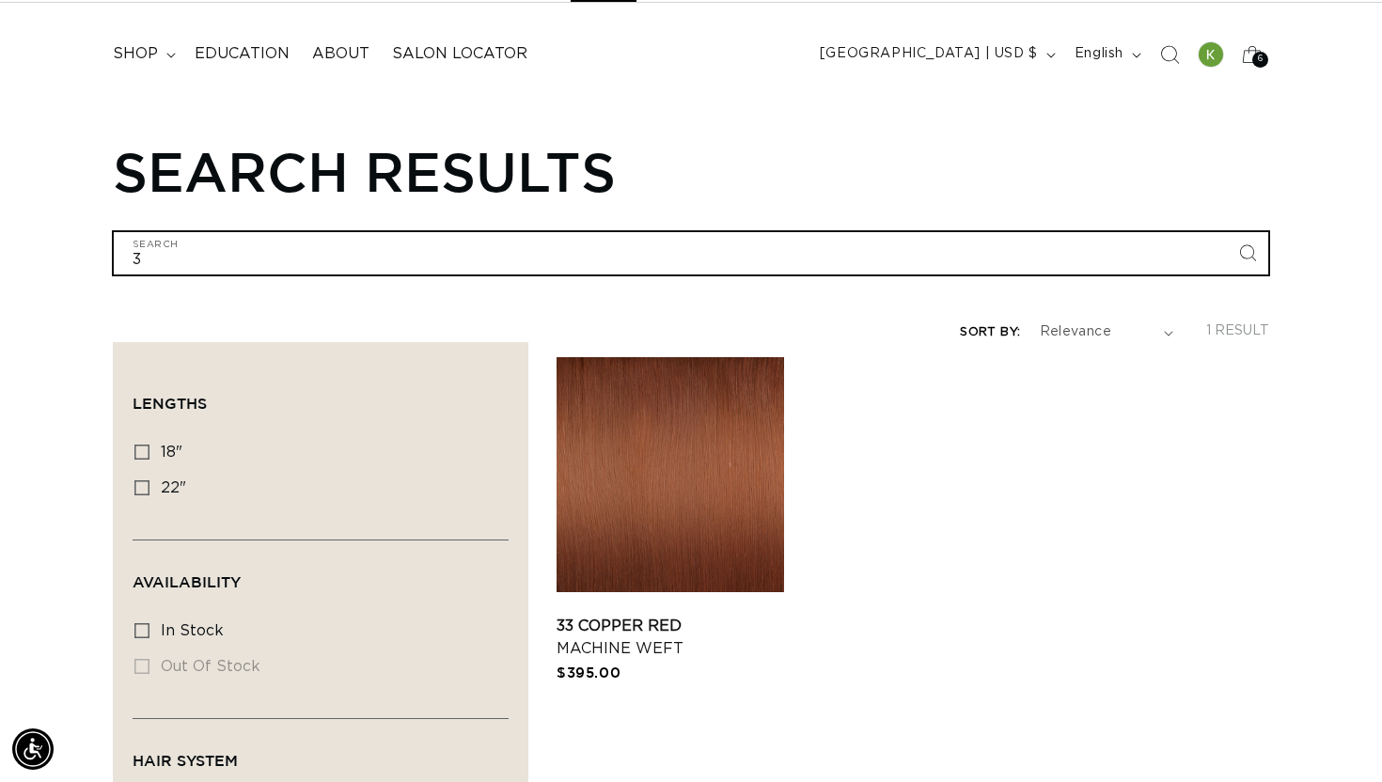
scroll to position [0, 0]
type input "30"
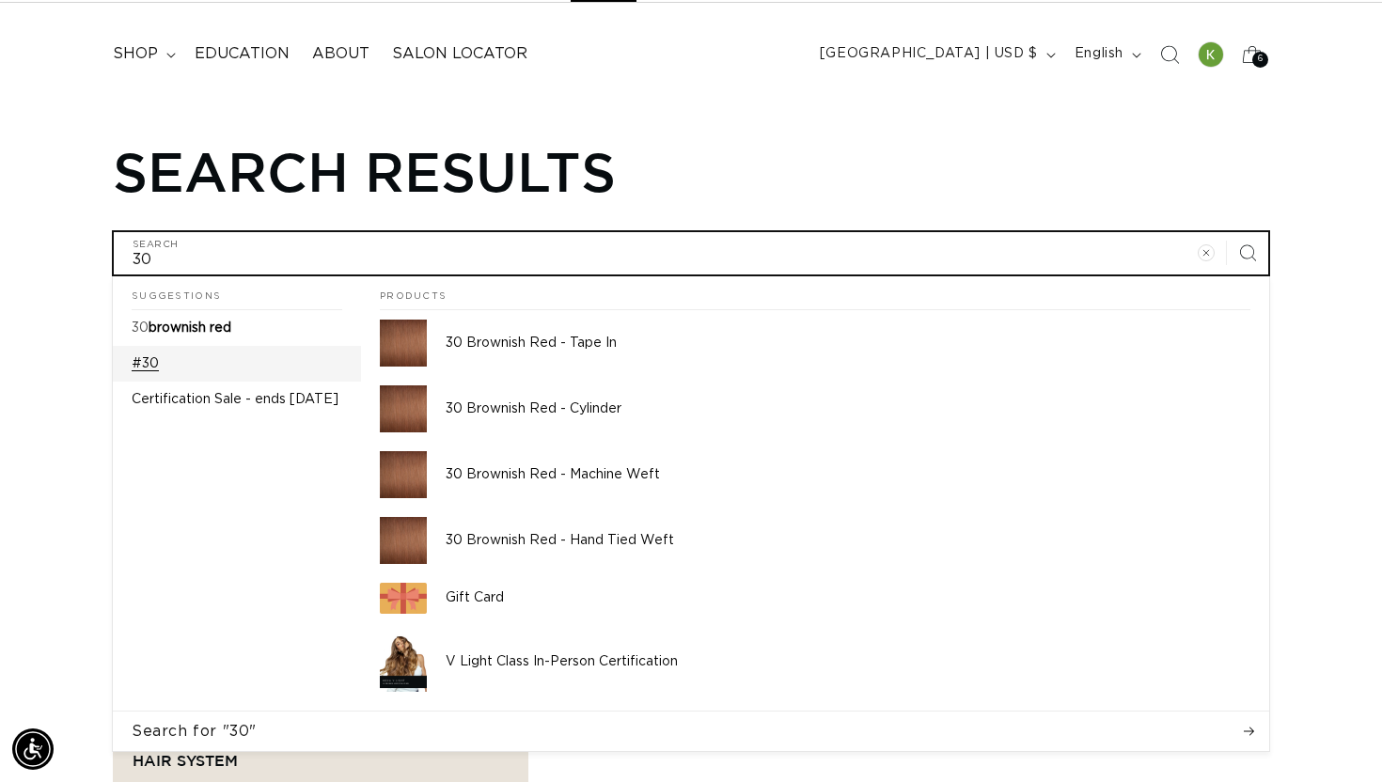
scroll to position [0, 1248]
type input "30"
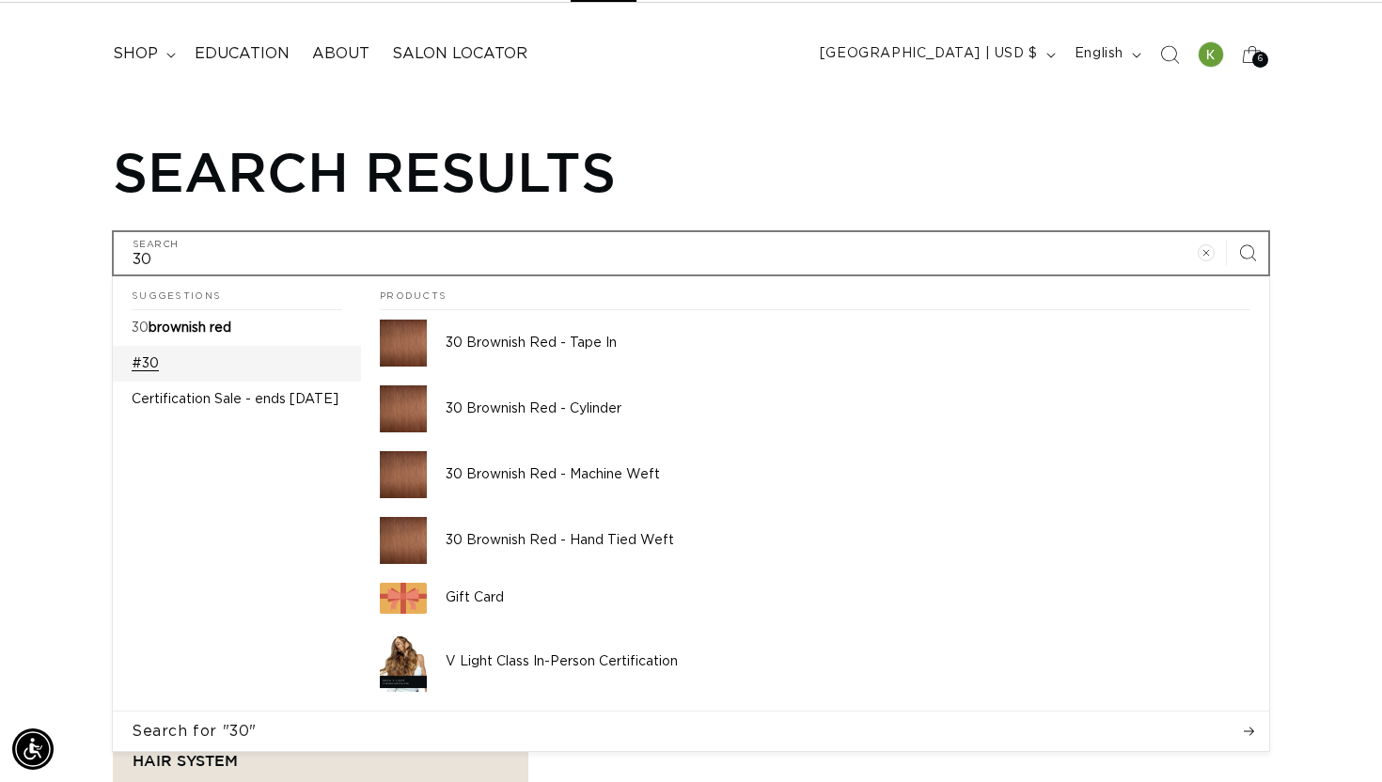
click at [314, 354] on link "#30" at bounding box center [237, 364] width 248 height 36
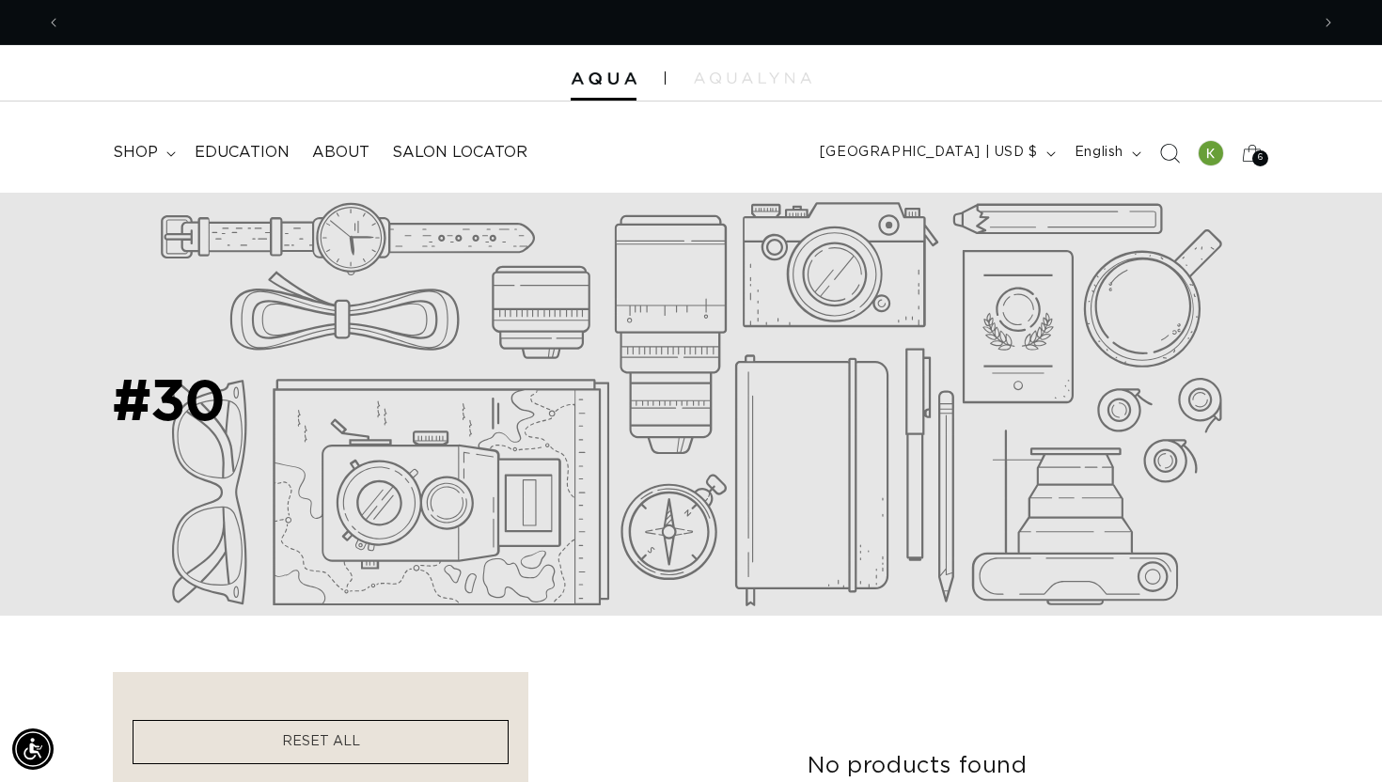
scroll to position [0, 2497]
click at [760, 99] on div at bounding box center [691, 73] width 1382 height 56
click at [760, 116] on header "FEATURED Last Chance SHOP BY SYSTEM Q Weft Hand Tied Weft Machine Weft Tape In …" at bounding box center [691, 147] width 1382 height 91
